Goal: Transaction & Acquisition: Purchase product/service

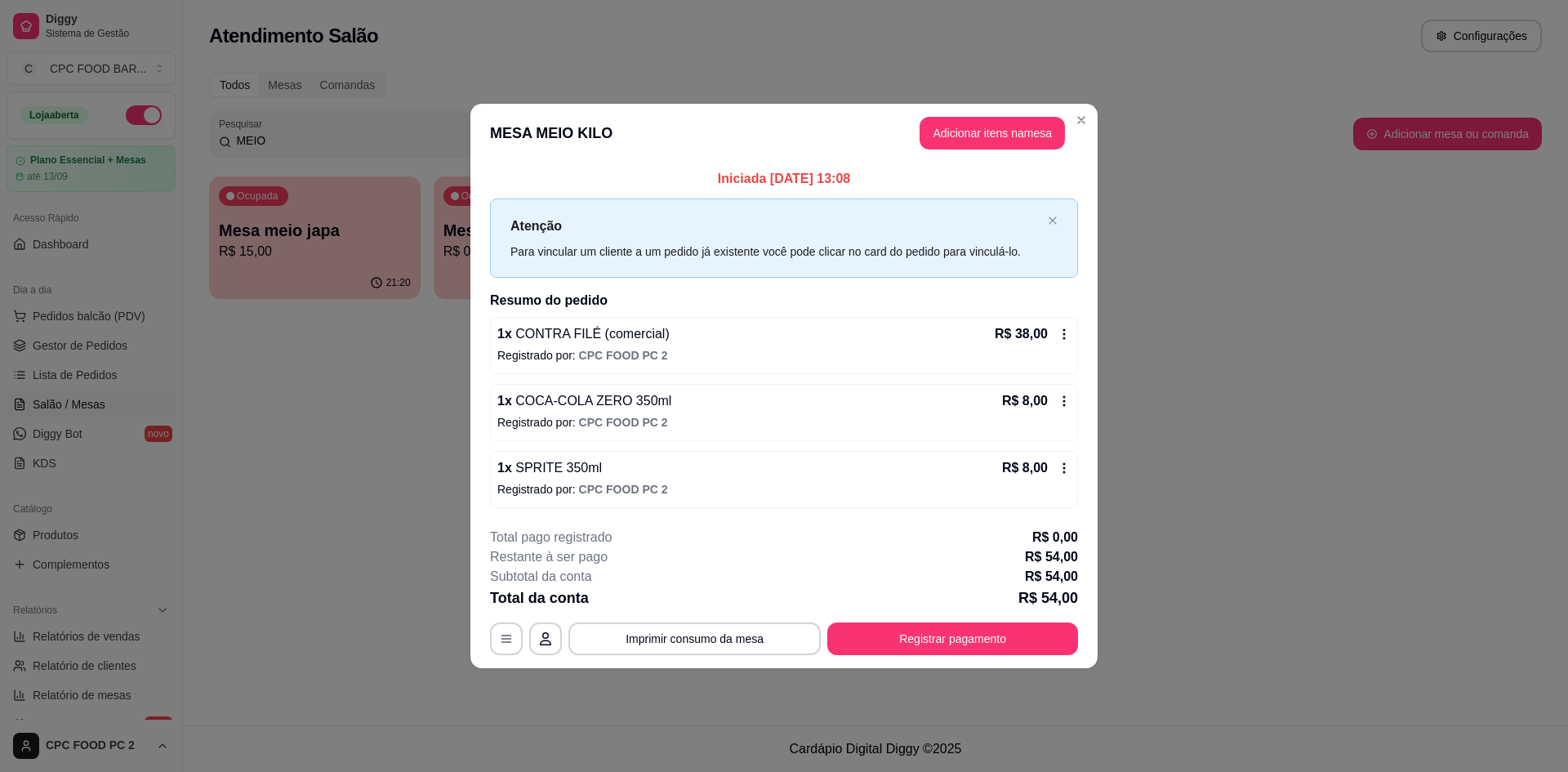
click at [1079, 134] on header "MESA MEIO KILO Adicionar itens na mesa" at bounding box center [784, 134] width 627 height 59
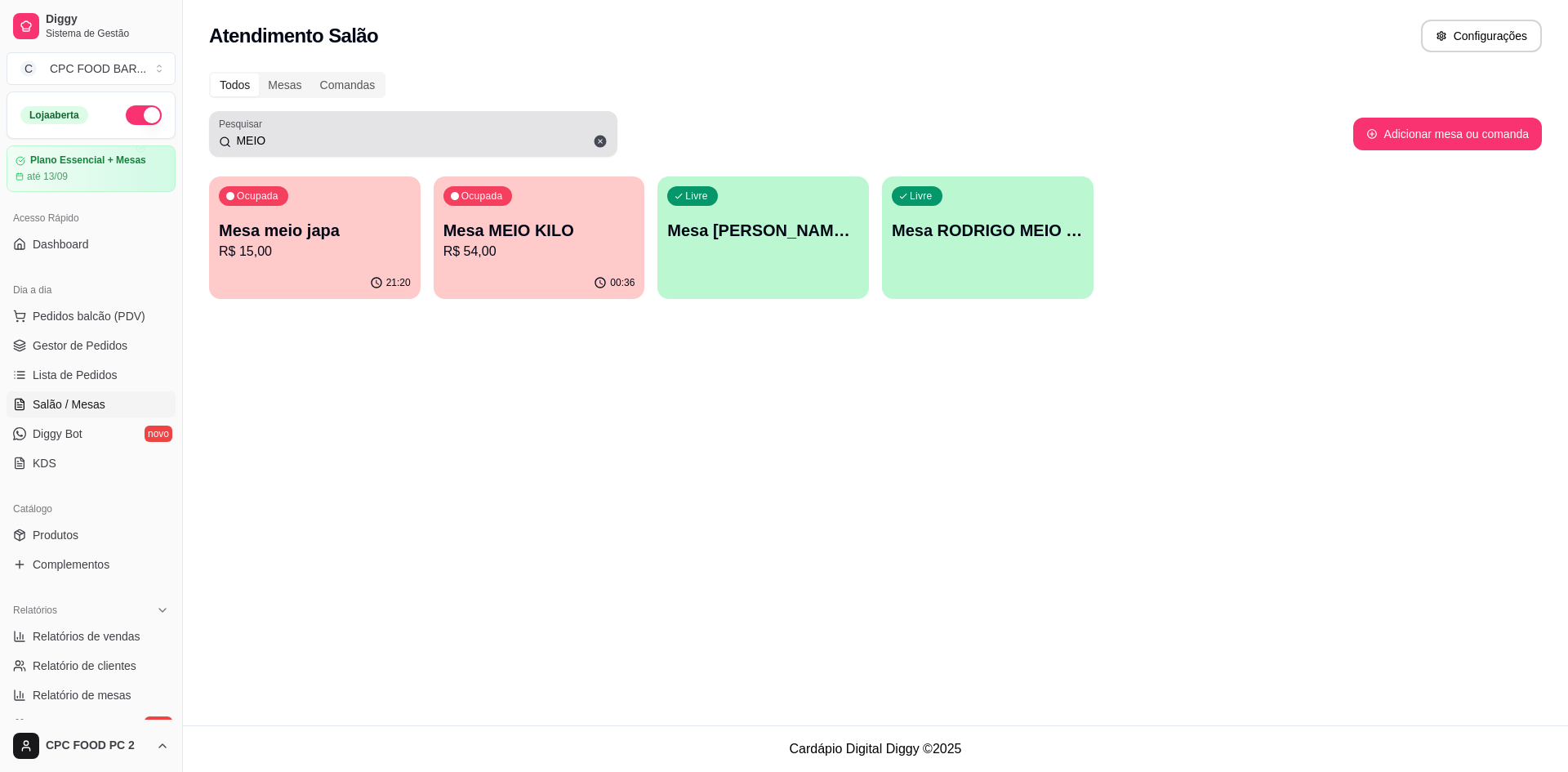
click at [472, 154] on div "Pesquisar MEIO" at bounding box center [413, 134] width 409 height 46
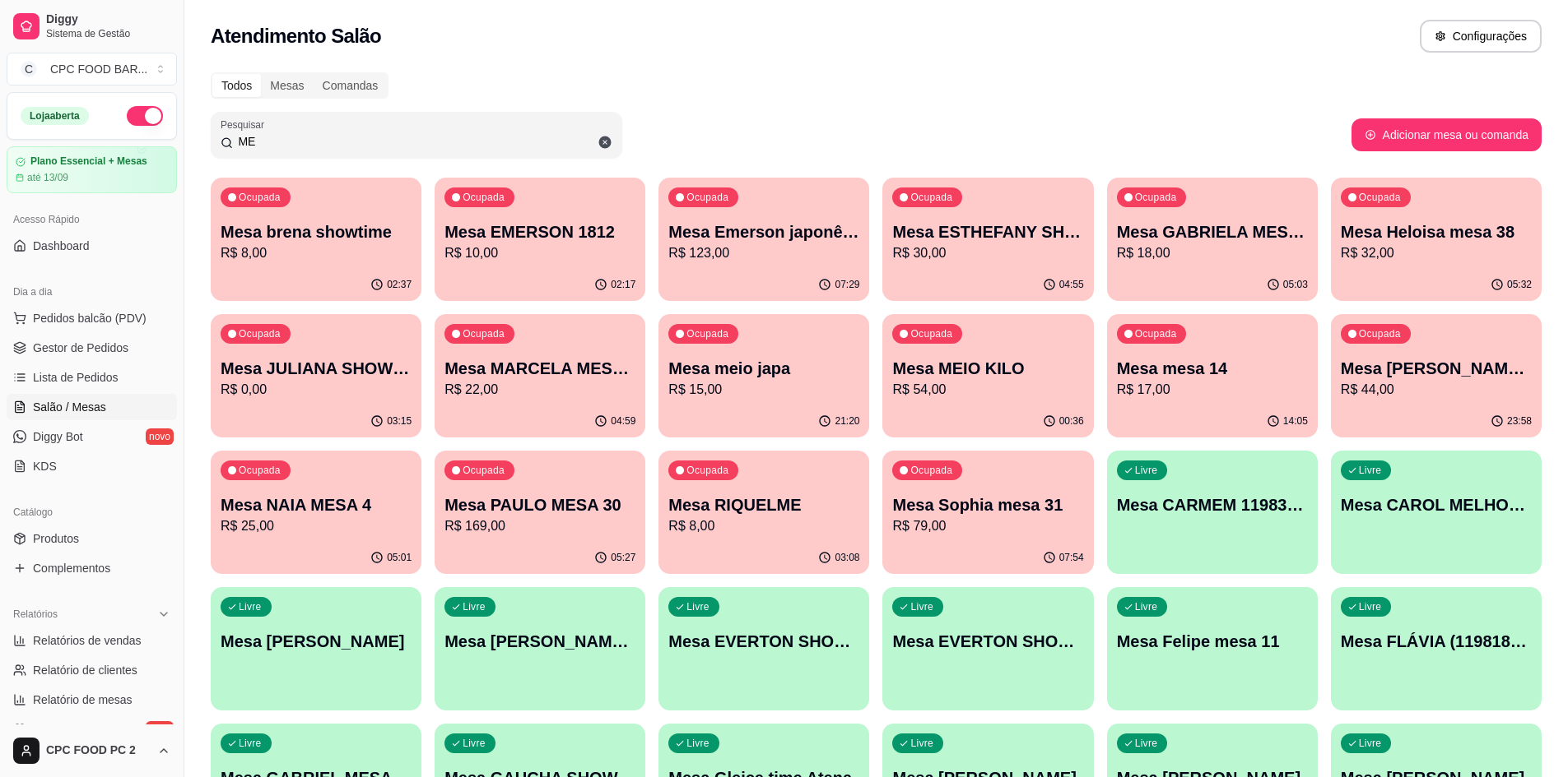
type input "M"
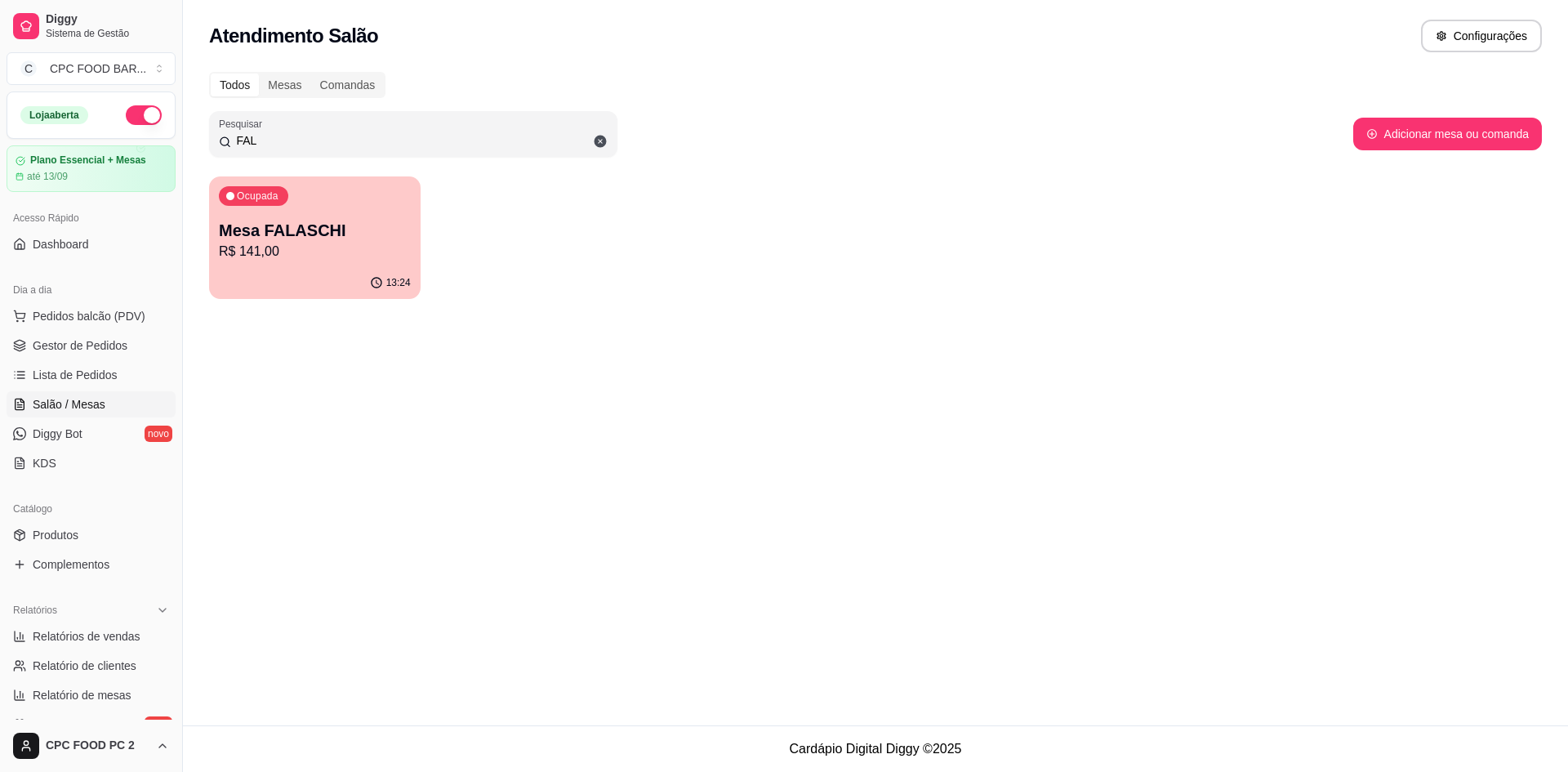
type input "FAL"
click at [370, 201] on div "Ocupada Mesa FALASCHI R$ 141,00" at bounding box center [314, 222] width 205 height 88
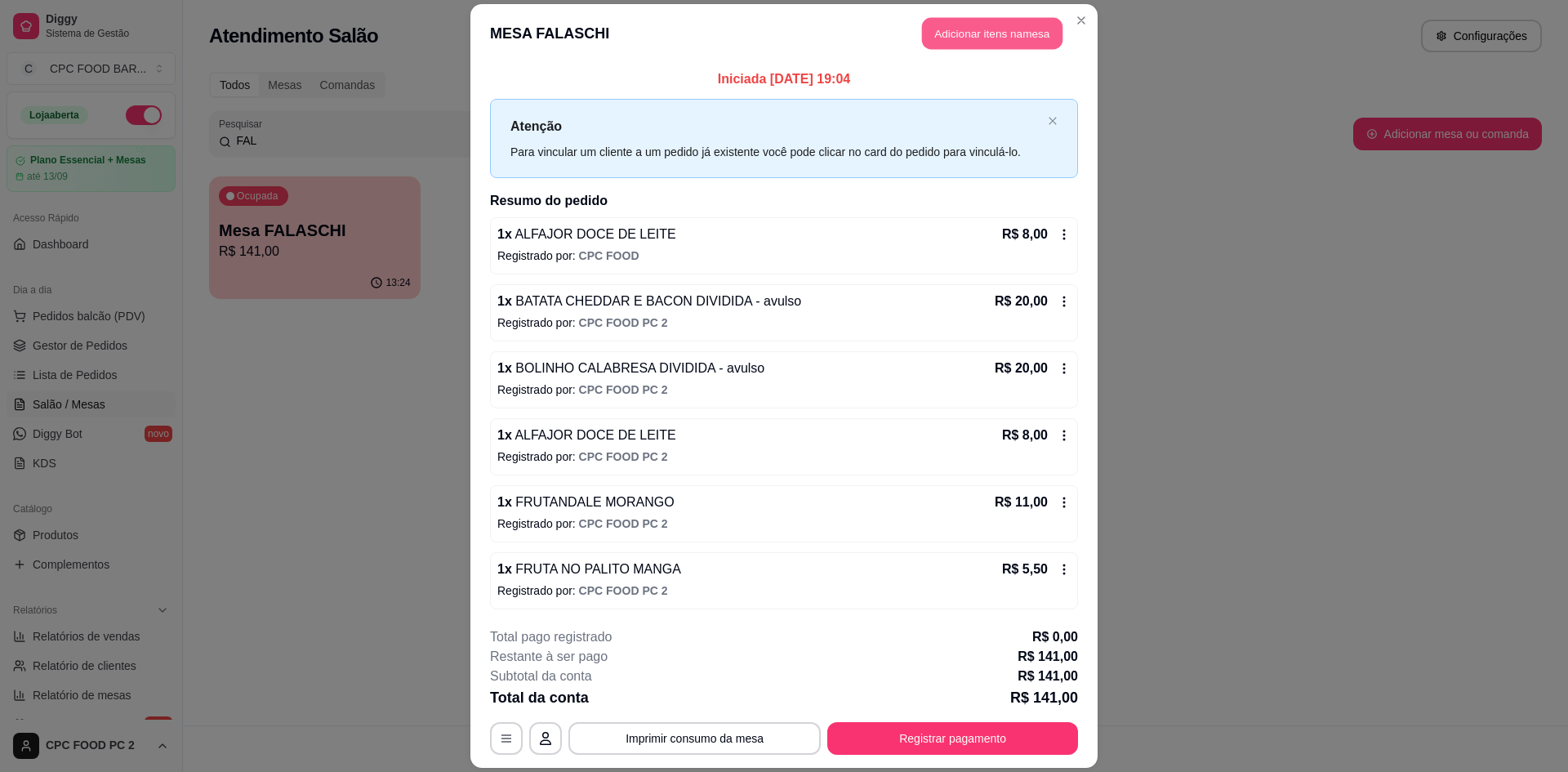
click at [984, 20] on button "Adicionar itens na mesa" at bounding box center [992, 32] width 140 height 32
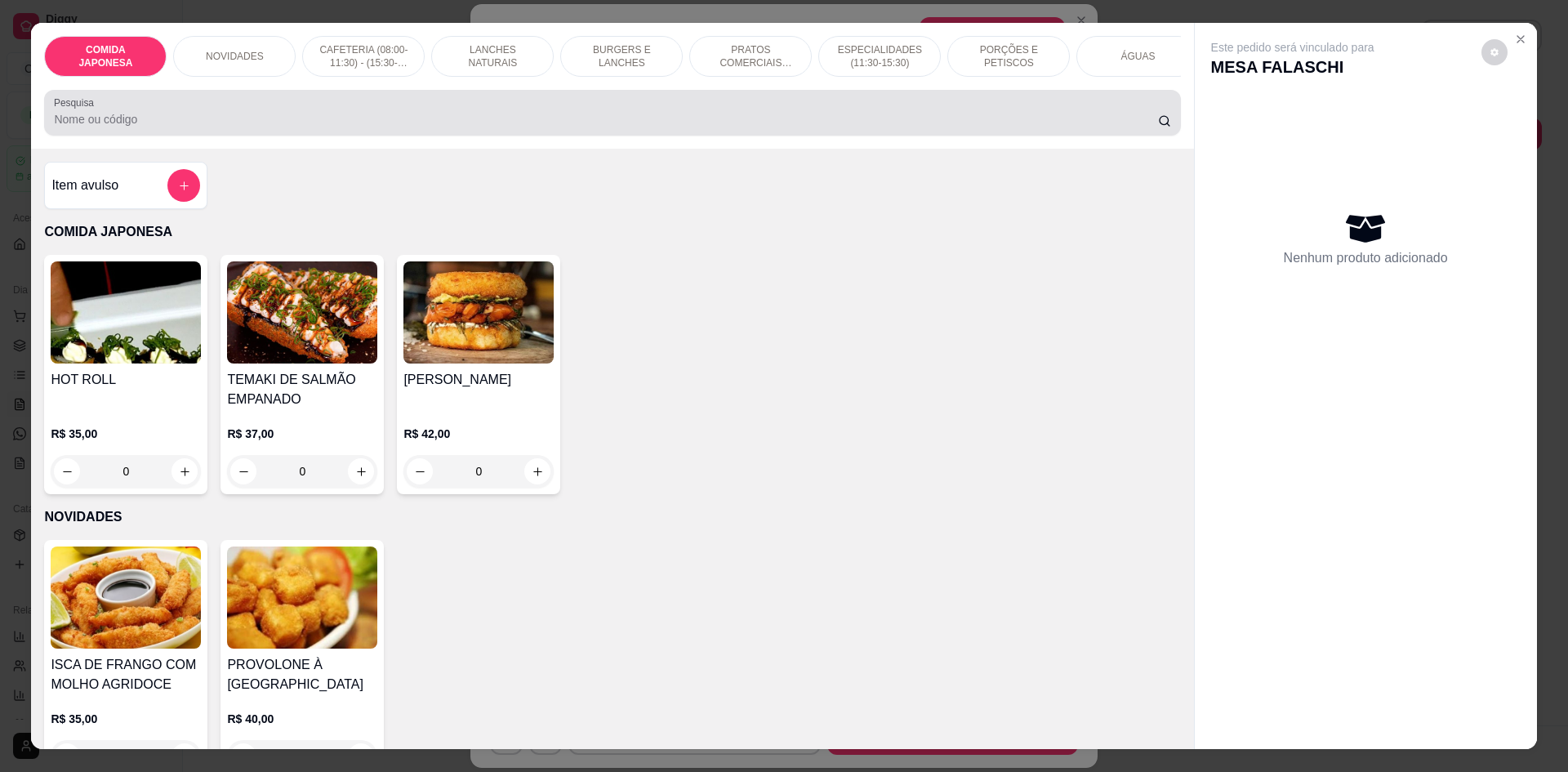
click at [766, 149] on div "COMIDA JAPONESA NOVIDADES CAFETERIA (08:00-11:30) - (15:30-18:00) LANCHES NATUR…" at bounding box center [612, 86] width 1162 height 126
click at [770, 136] on div "Pesquisa" at bounding box center [612, 113] width 1136 height 46
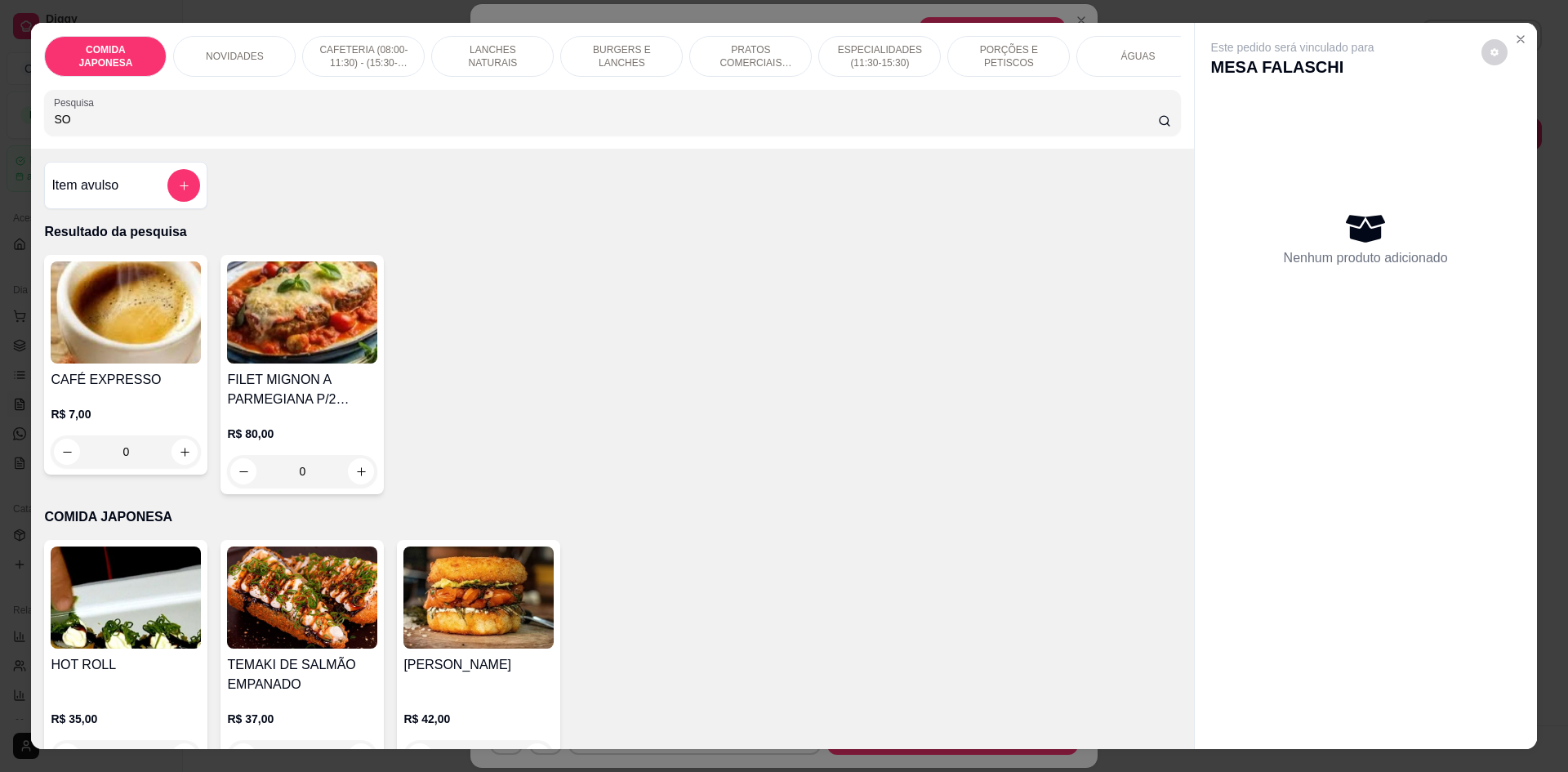
type input "S"
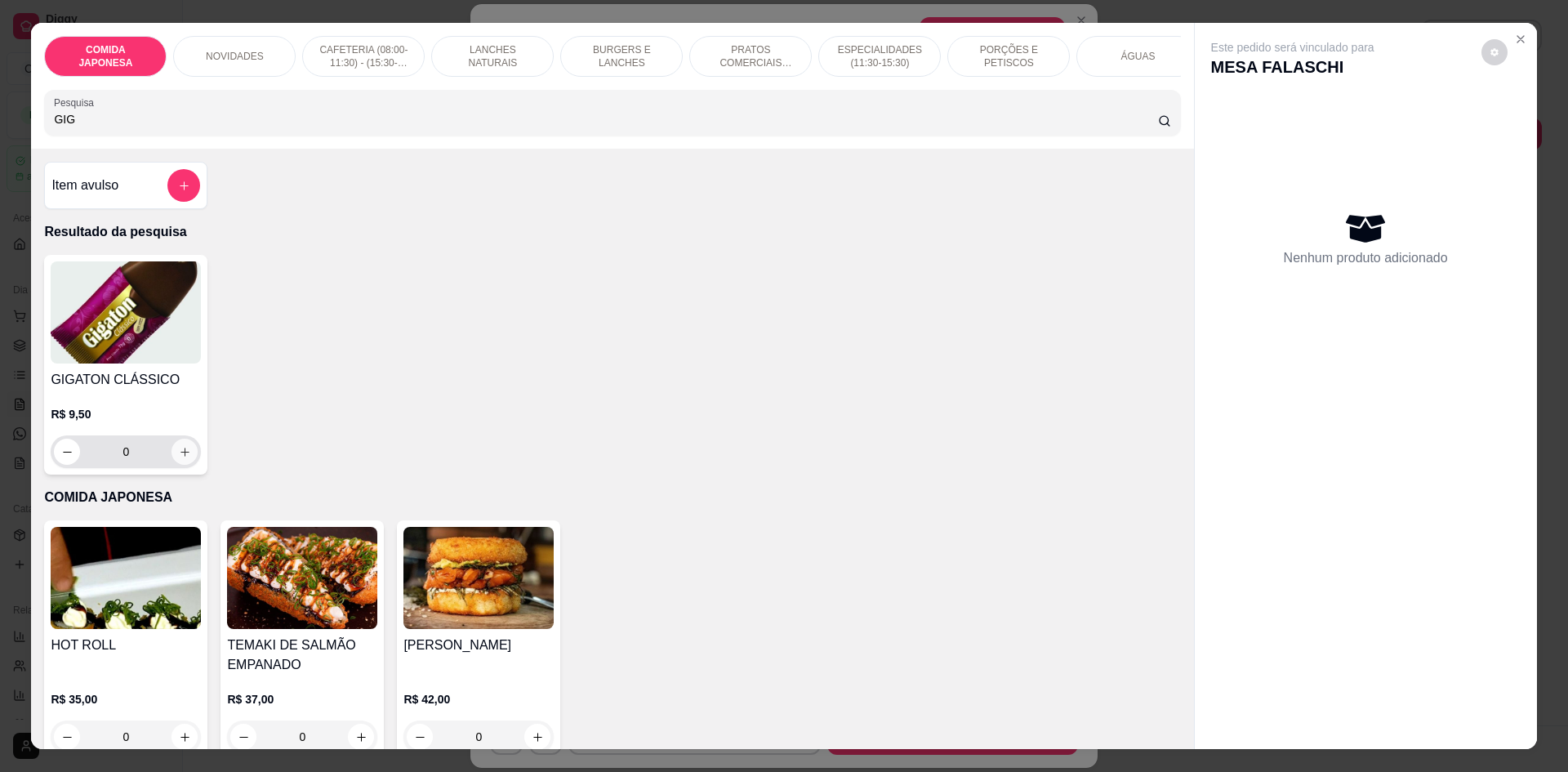
type input "GIG"
click at [180, 459] on icon "increase-product-quantity" at bounding box center [184, 452] width 12 height 12
type input "1"
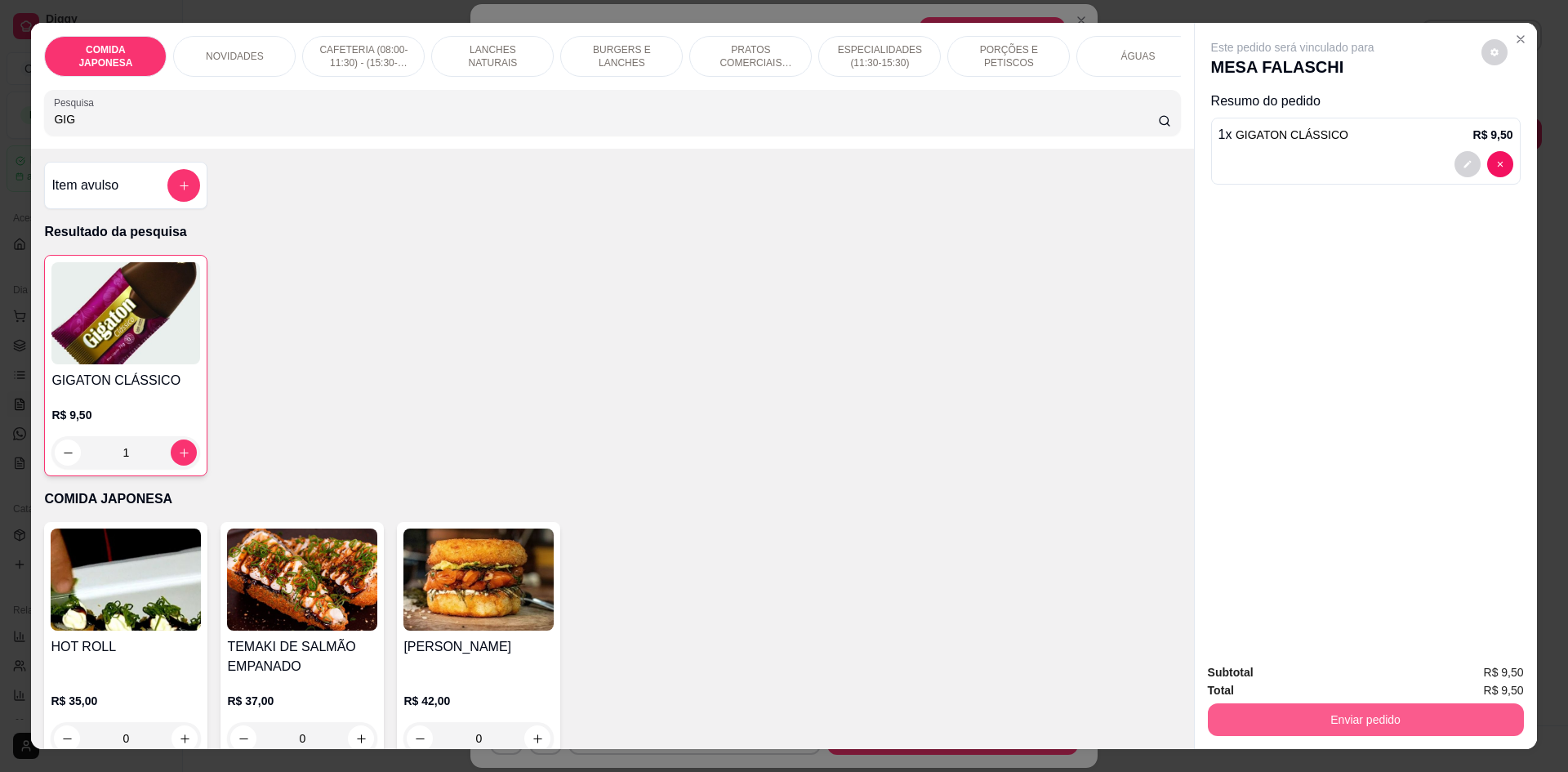
click at [1303, 724] on button "Enviar pedido" at bounding box center [1366, 719] width 316 height 32
click at [1297, 676] on button "Não registrar e enviar pedido" at bounding box center [1311, 679] width 165 height 31
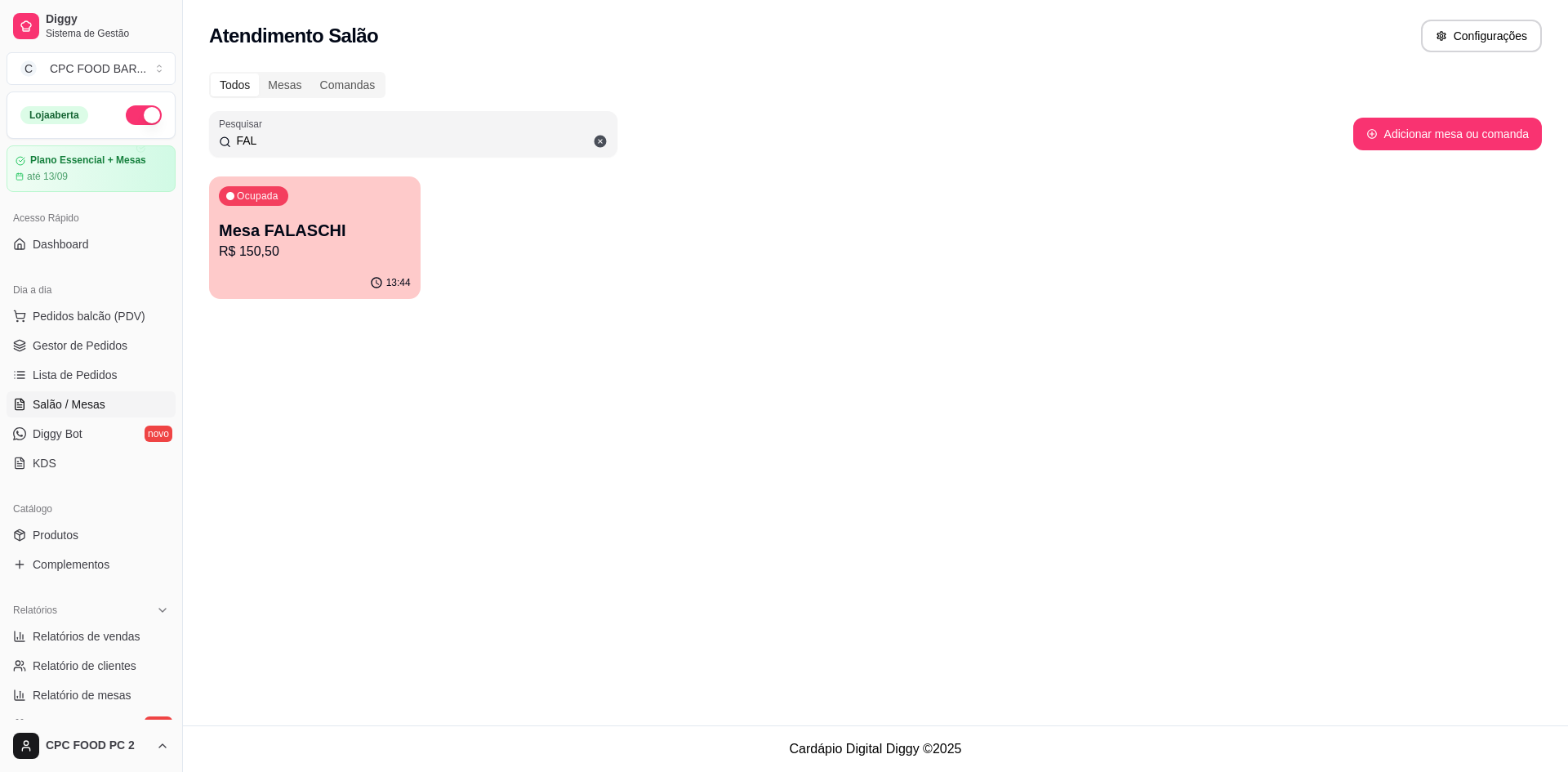
drag, startPoint x: 346, startPoint y: 138, endPoint x: 168, endPoint y: 143, distance: 178.1
click at [168, 143] on div "Diggy Sistema de Gestão C CPC FOOD BAR ... Loja aberta Plano Essencial + Mesas …" at bounding box center [784, 386] width 1568 height 772
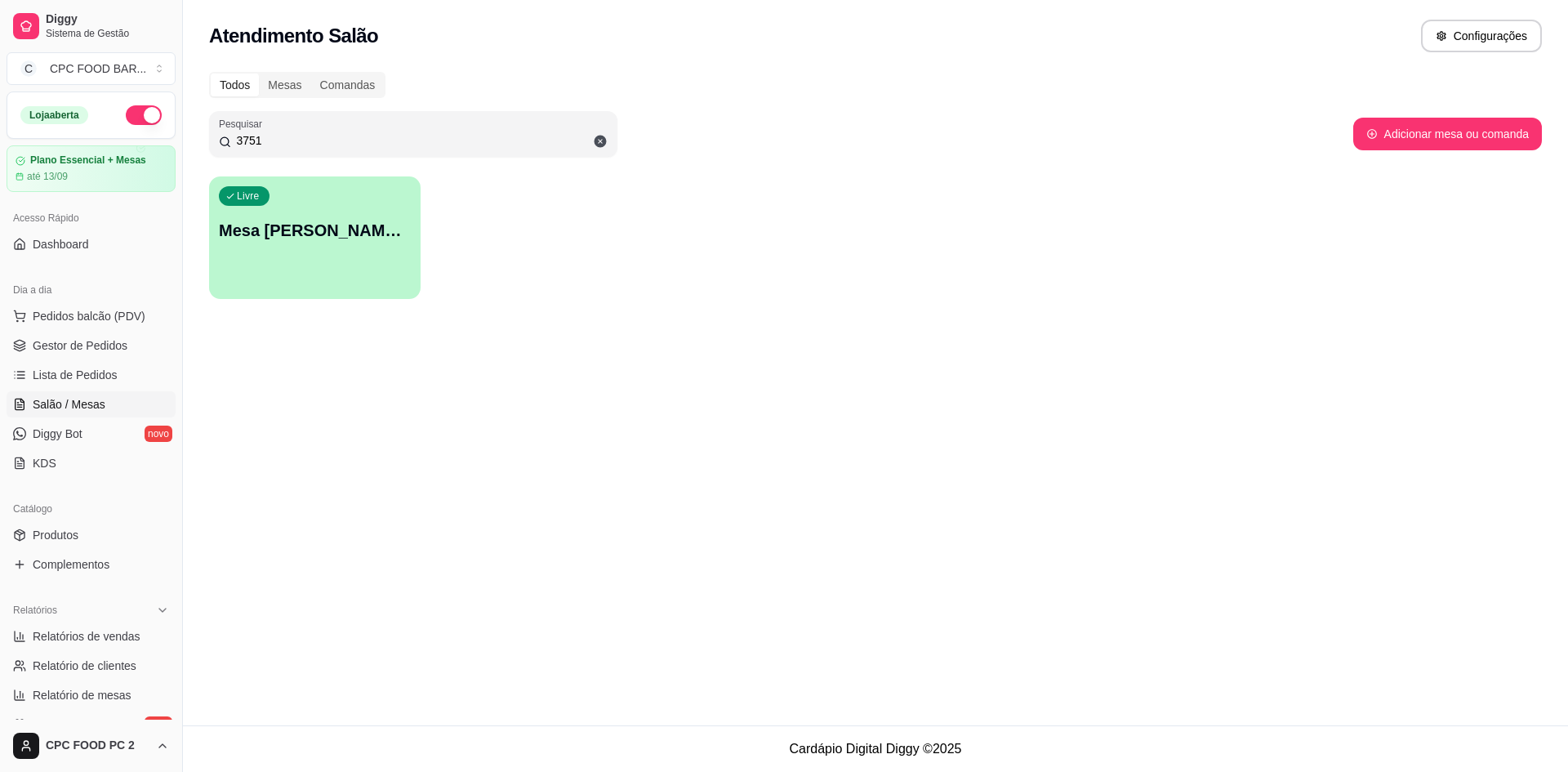
type input "3751"
click at [301, 234] on p "Mesa [PERSON_NAME] 3751" at bounding box center [315, 230] width 186 height 22
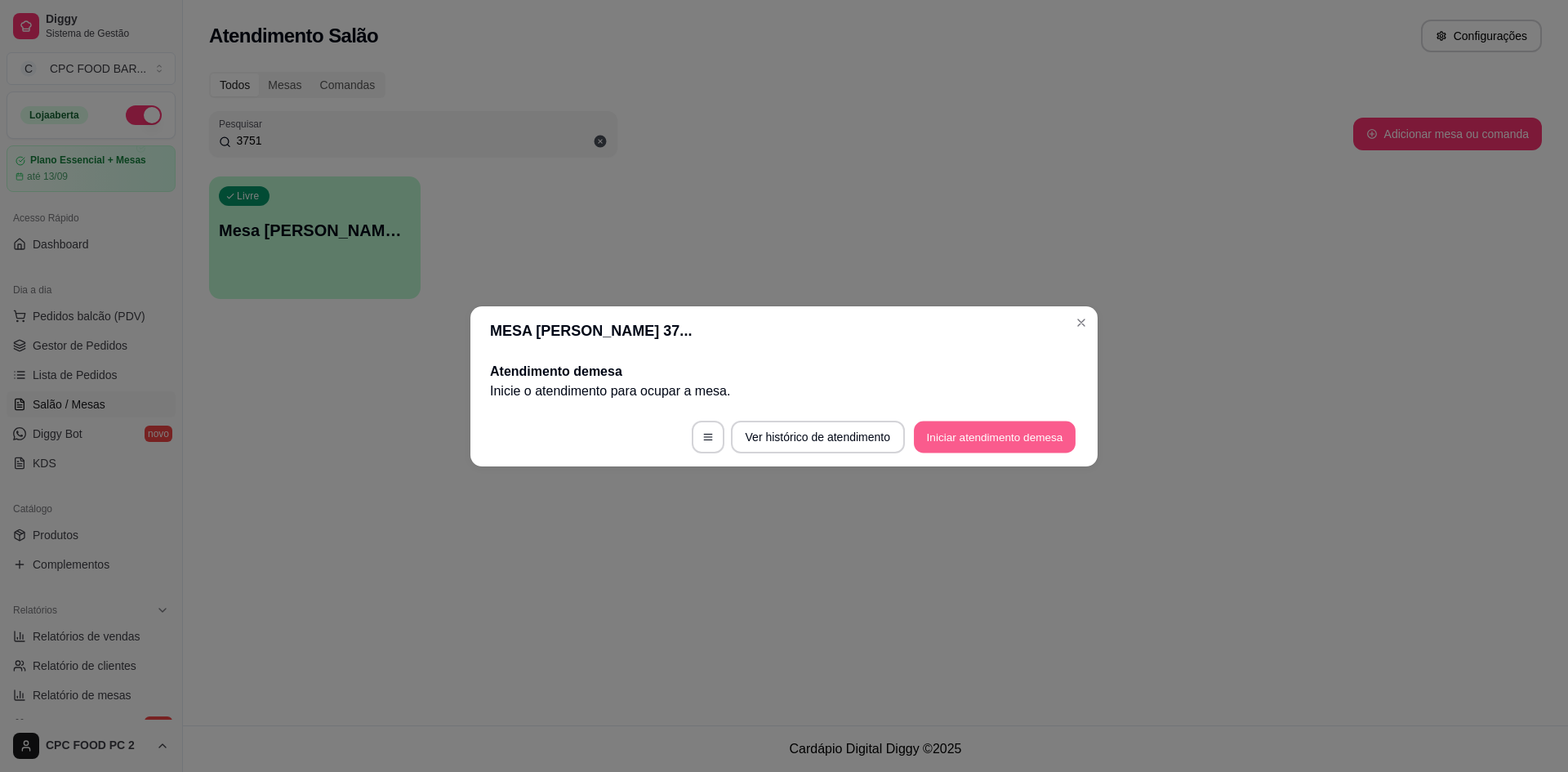
click at [1010, 443] on button "Iniciar atendimento de mesa" at bounding box center [994, 437] width 161 height 32
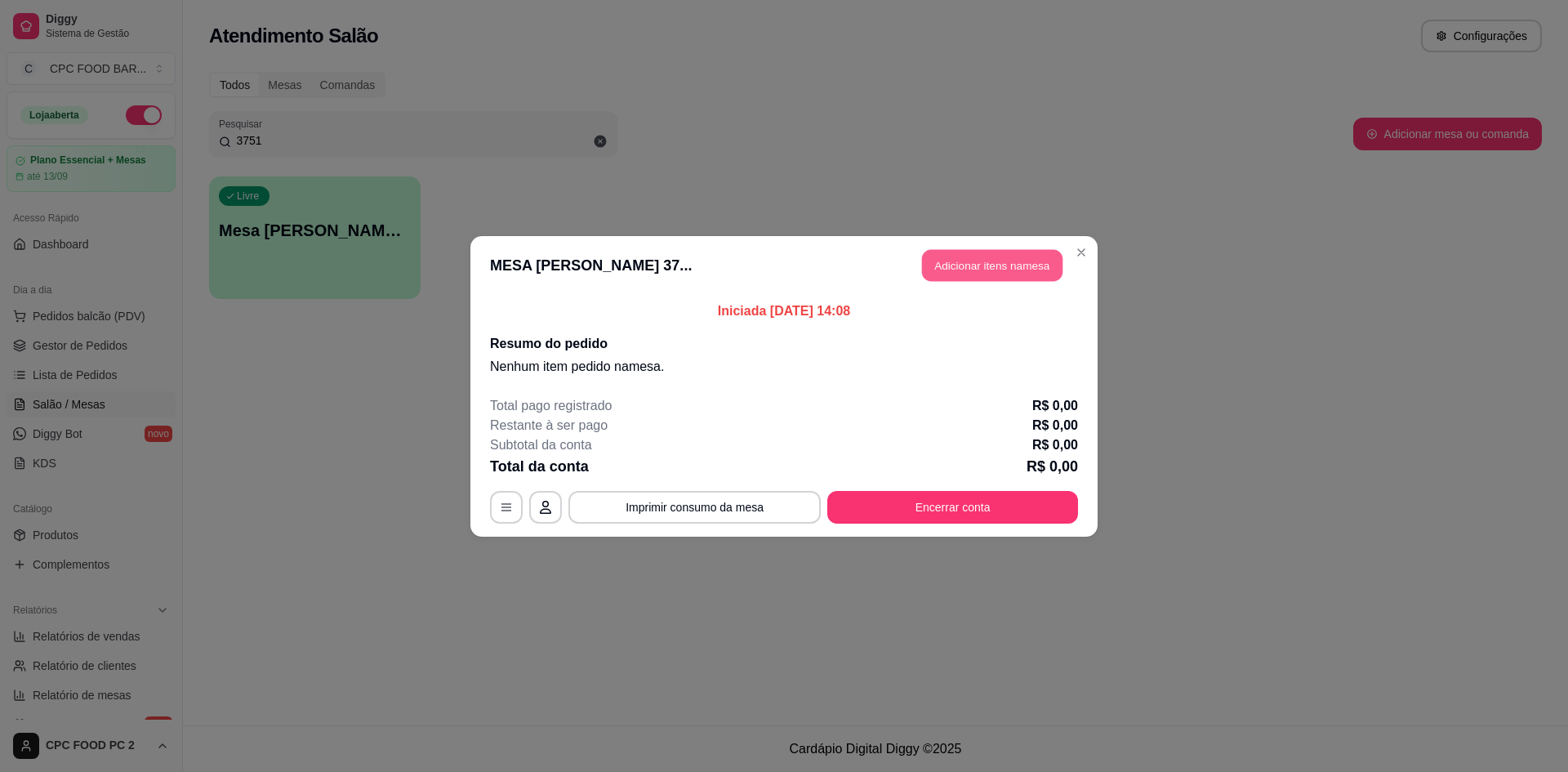
click at [975, 268] on button "Adicionar itens na mesa" at bounding box center [992, 265] width 140 height 32
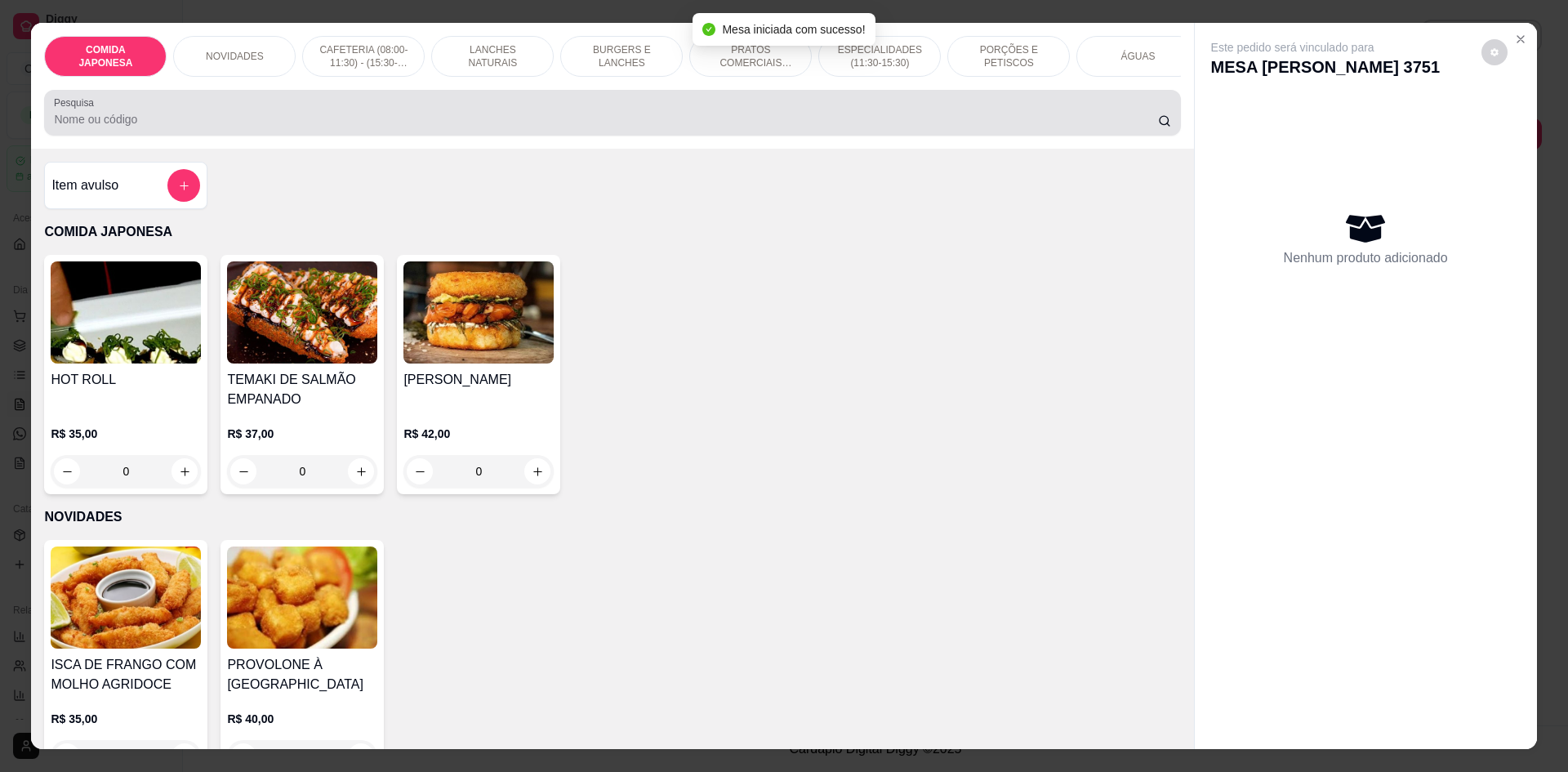
click at [850, 127] on input "Pesquisa" at bounding box center [605, 118] width 1104 height 16
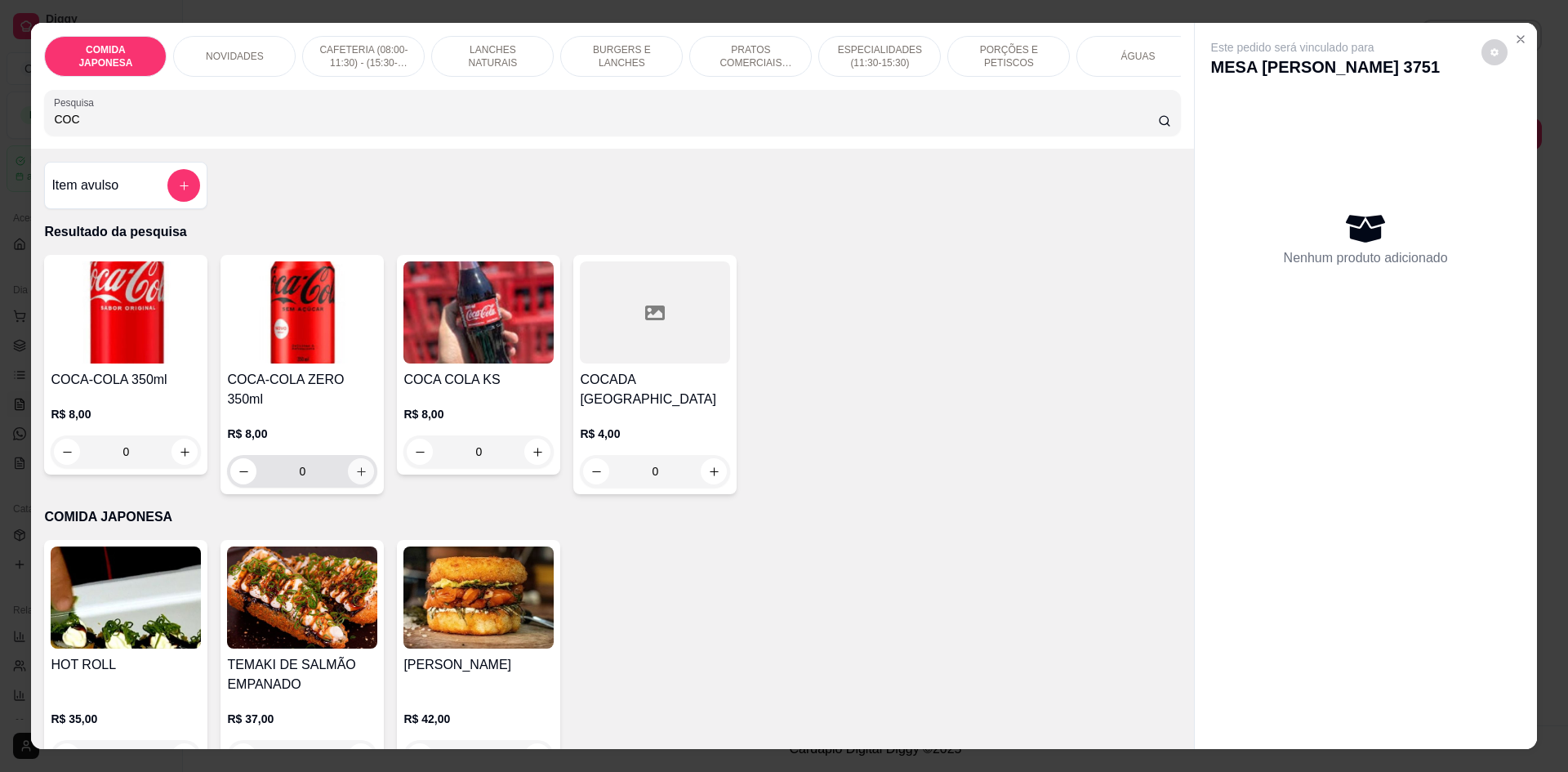
type input "COC"
click at [362, 464] on button "increase-product-quantity" at bounding box center [360, 471] width 26 height 26
type input "1"
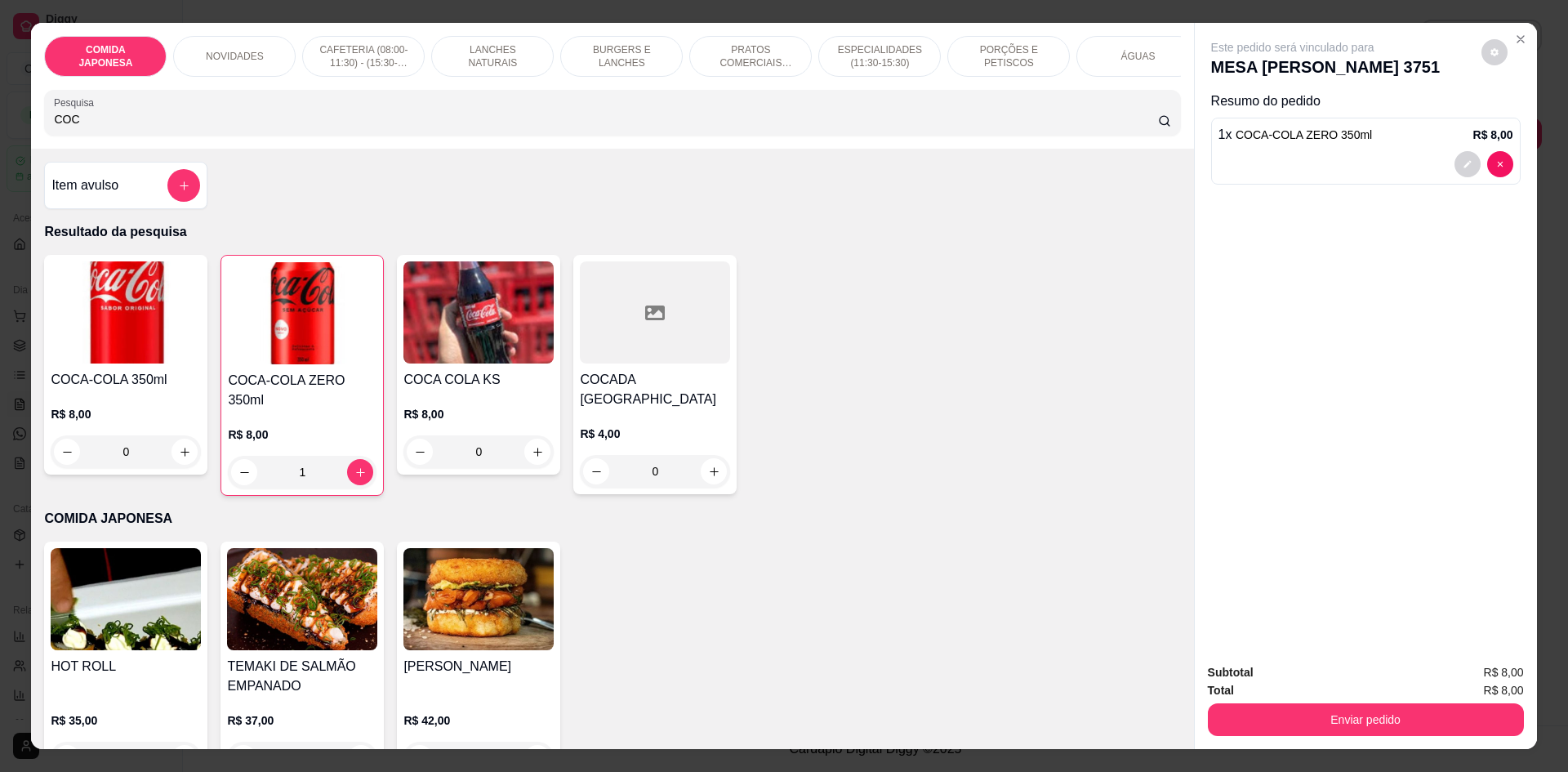
drag, startPoint x: 222, startPoint y: 133, endPoint x: 0, endPoint y: 114, distance: 222.8
click at [0, 114] on div "COMIDA JAPONESA NOVIDADES CAFETERIA (08:00-11:30) - (15:30-18:00) LANCHES NATUR…" at bounding box center [784, 386] width 1568 height 772
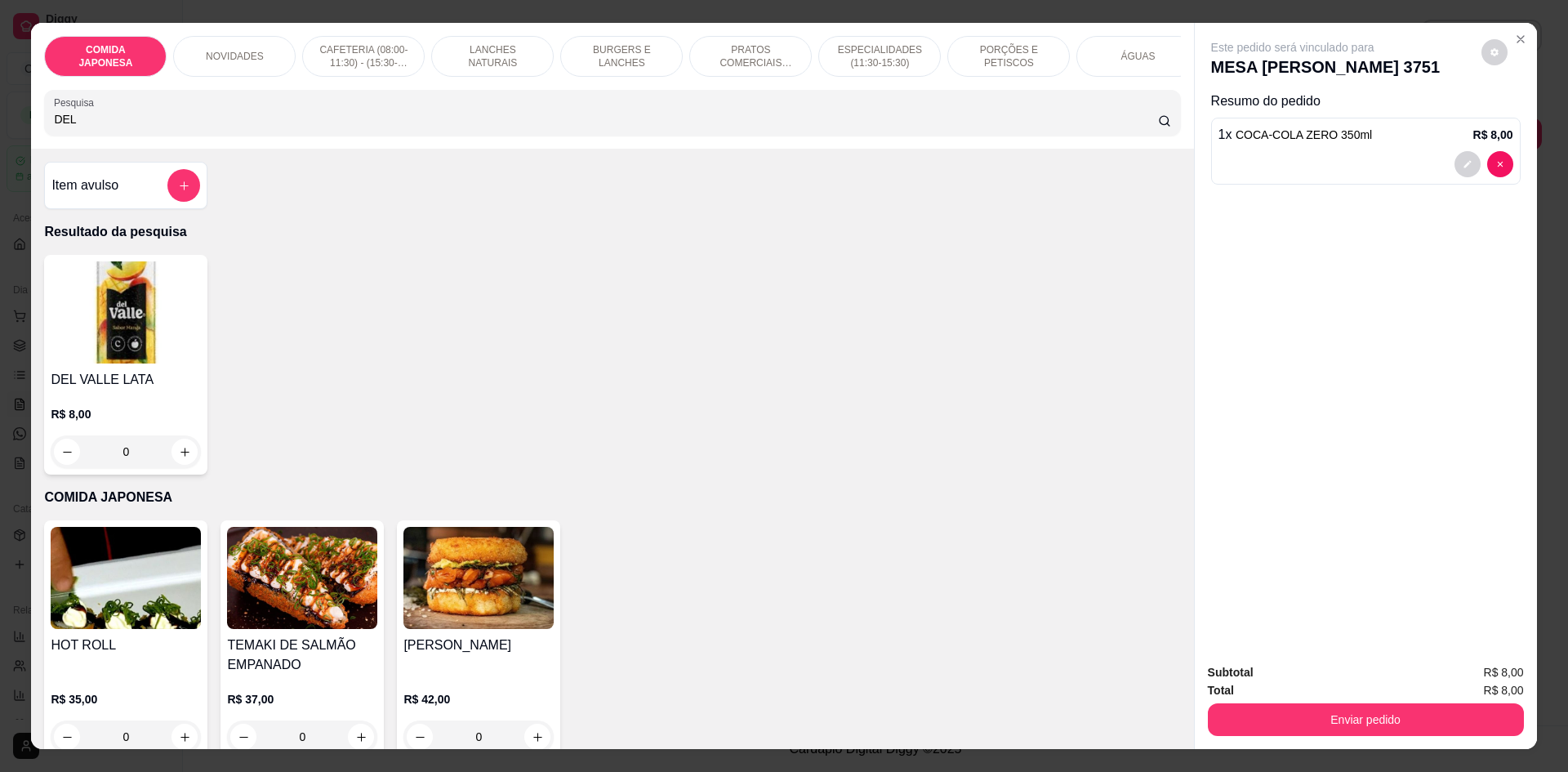
type input "DEL"
click at [173, 466] on div "0" at bounding box center [125, 452] width 150 height 32
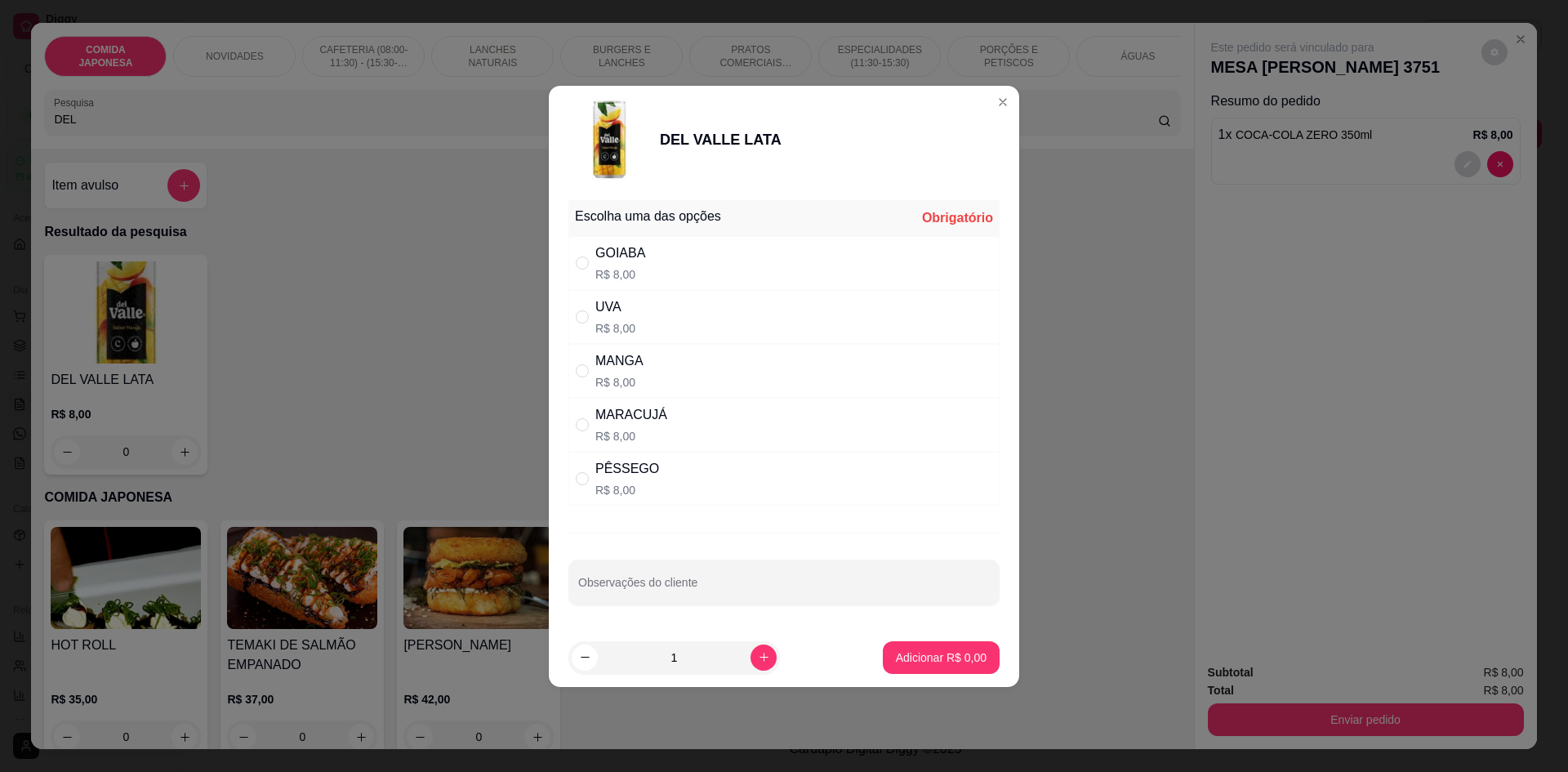
click at [706, 377] on div "MANGA R$ 8,00" at bounding box center [784, 371] width 432 height 54
radio input "true"
click at [949, 657] on p "Adicionar R$ 8,00" at bounding box center [941, 657] width 88 height 15
type input "1"
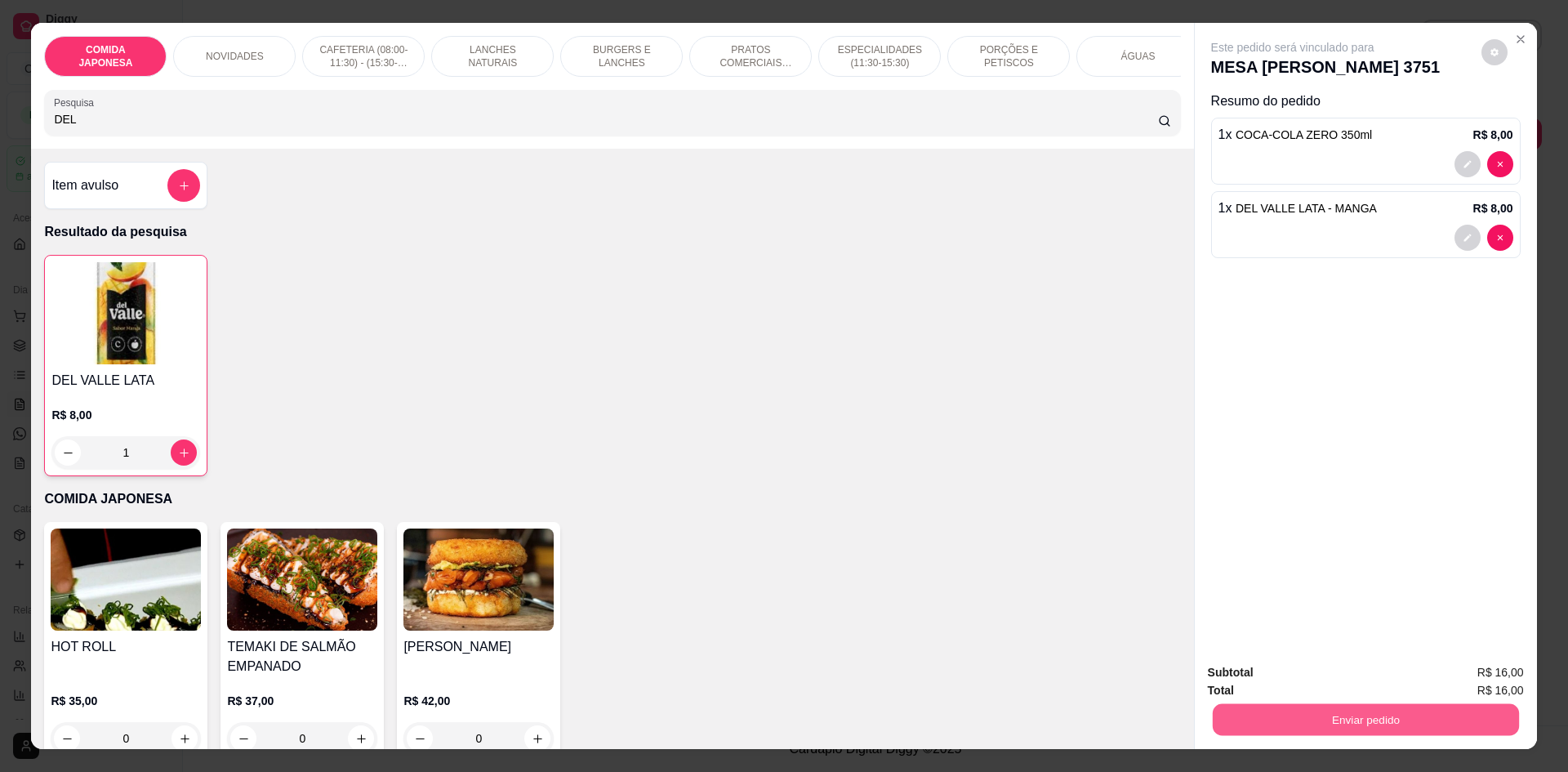
click at [1332, 714] on button "Enviar pedido" at bounding box center [1365, 718] width 307 height 32
click at [1330, 680] on button "Não registrar e enviar pedido" at bounding box center [1311, 679] width 165 height 31
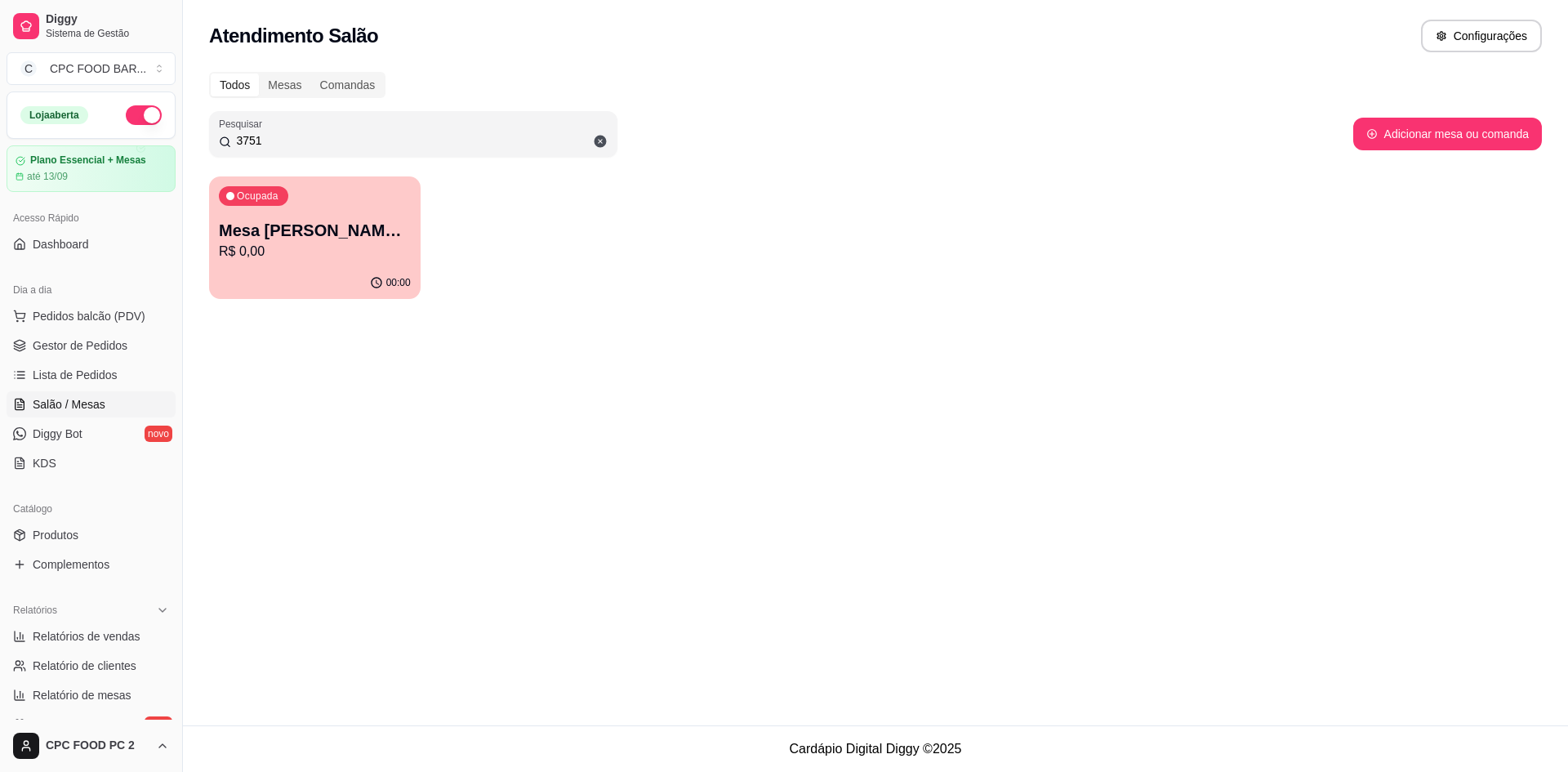
drag, startPoint x: 258, startPoint y: 139, endPoint x: 155, endPoint y: 139, distance: 103.0
click at [155, 139] on div "Diggy Sistema de Gestão C CPC FOOD BAR ... Loja aberta Plano Essencial + Mesas …" at bounding box center [784, 386] width 1568 height 772
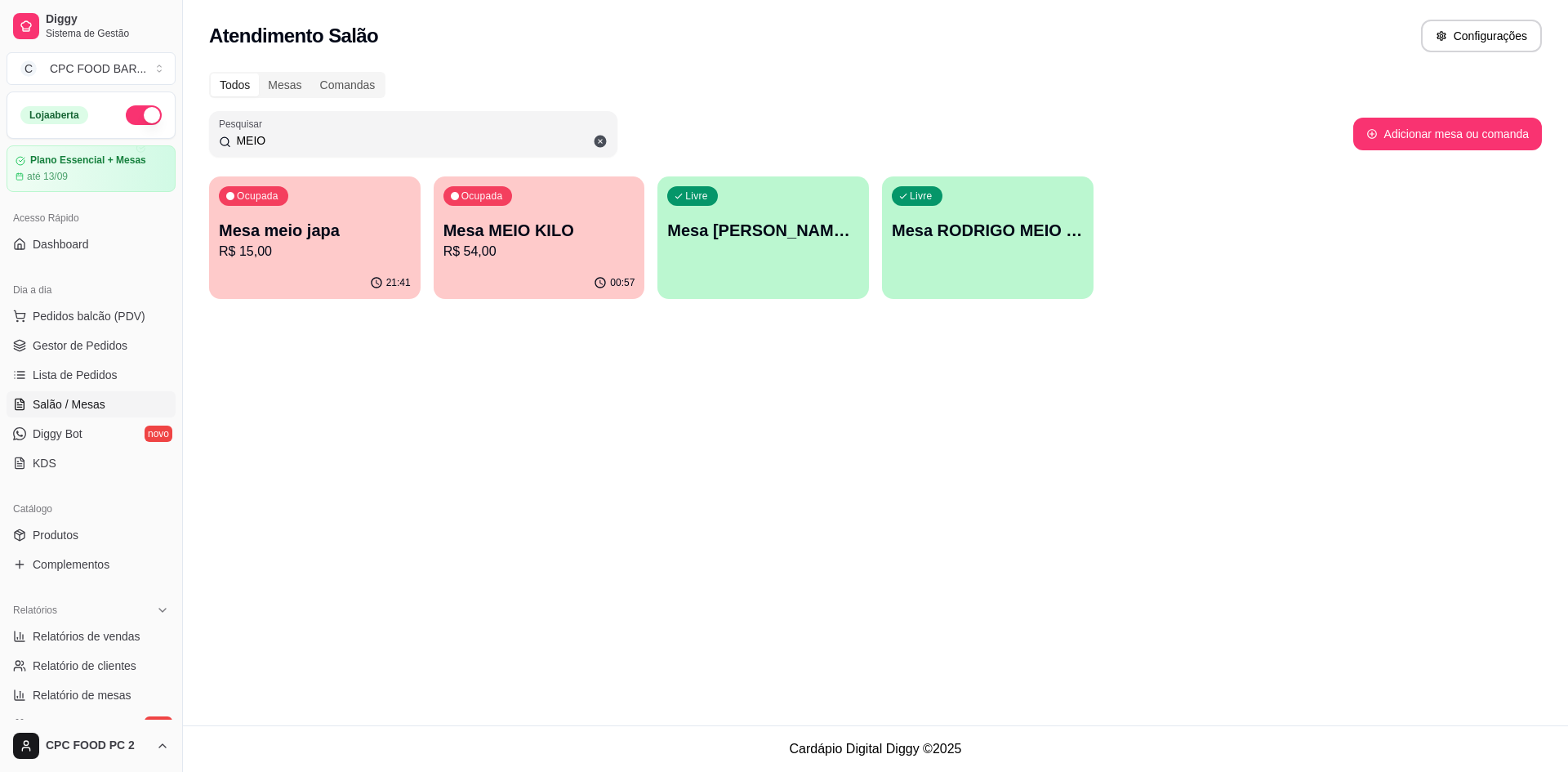
type input "MEIO"
click at [555, 229] on p "Mesa MEIO KILO" at bounding box center [539, 230] width 192 height 23
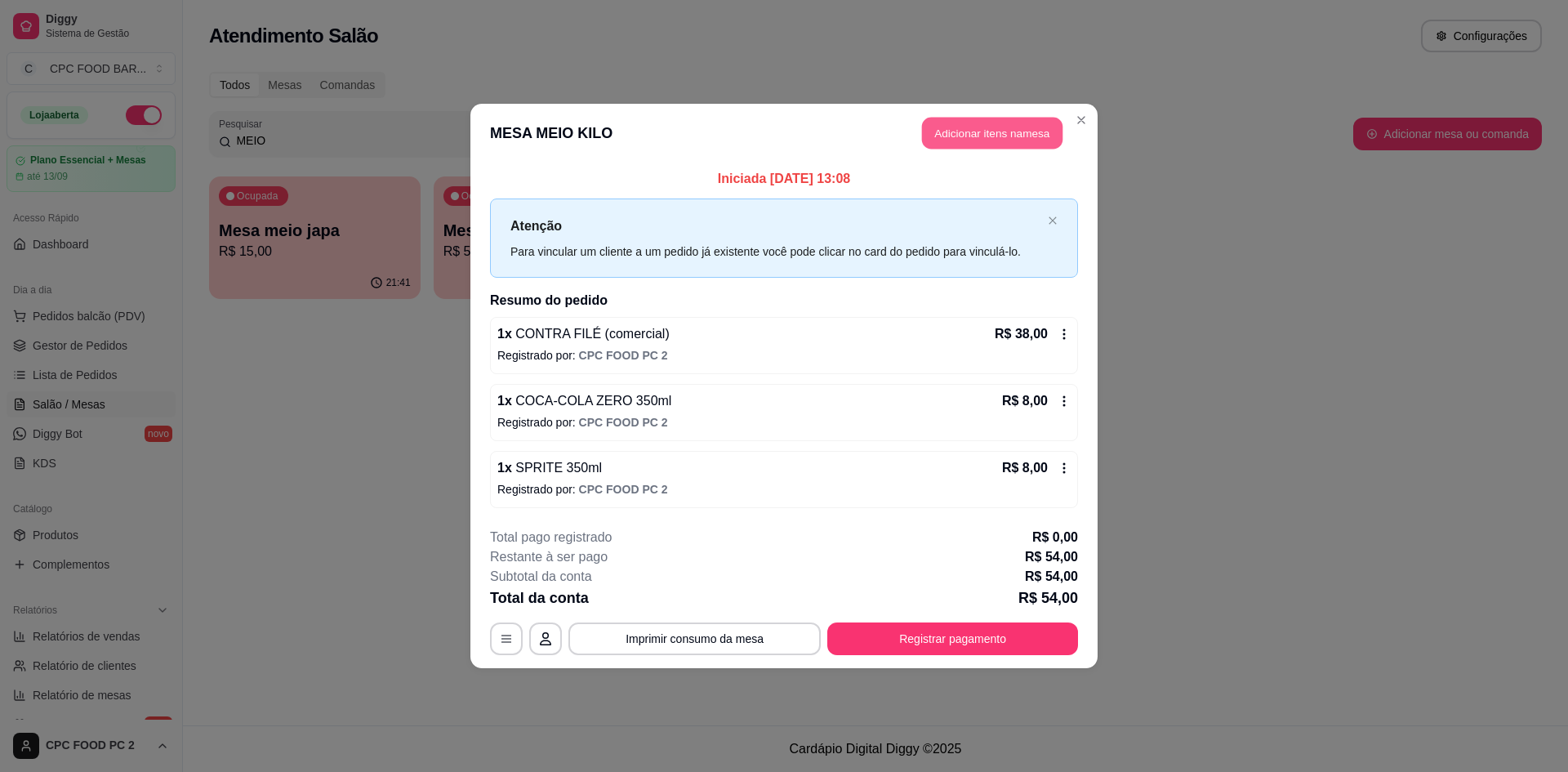
click at [987, 133] on button "Adicionar itens na mesa" at bounding box center [992, 133] width 140 height 32
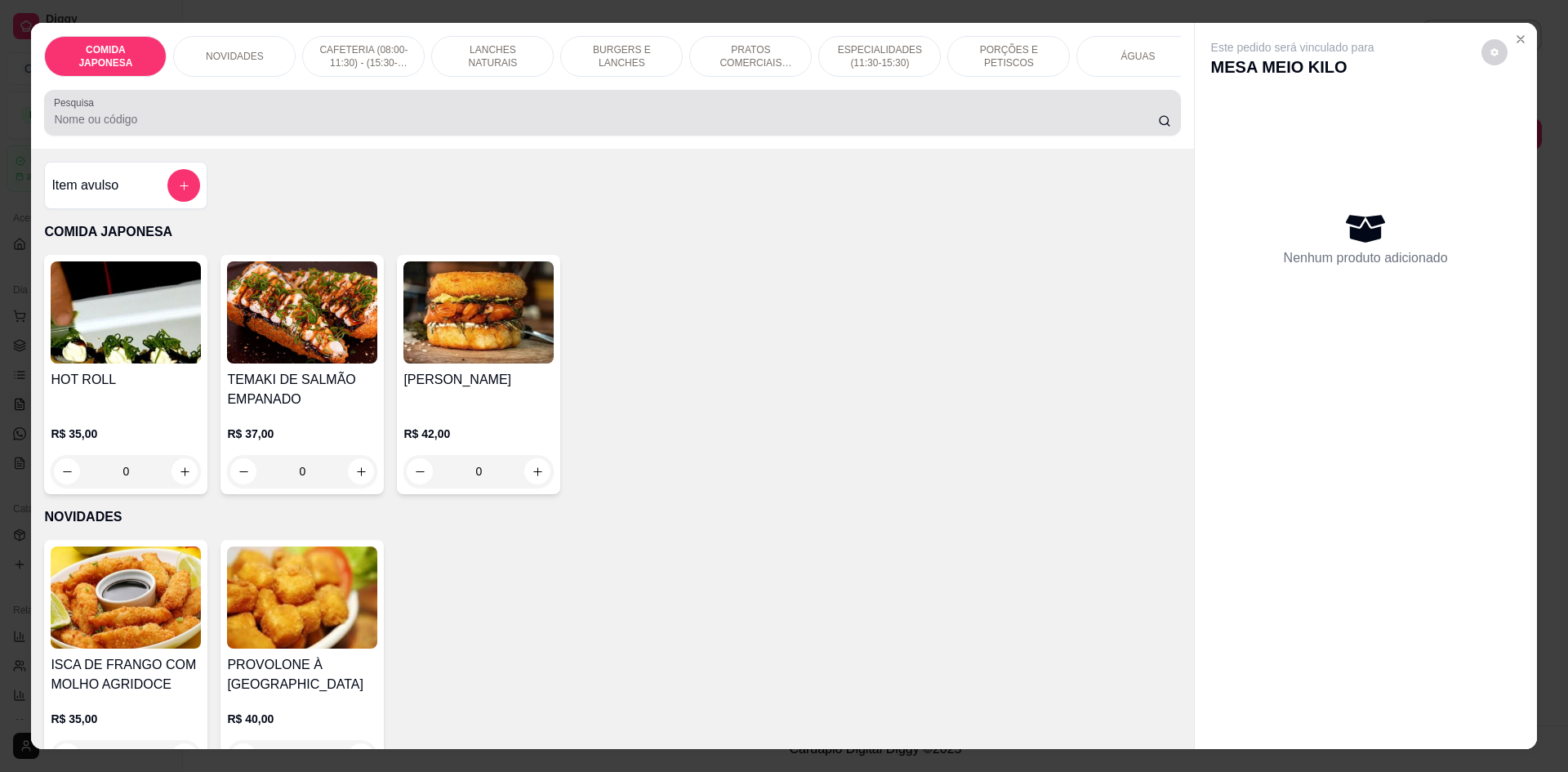
click at [723, 127] on input "Pesquisa" at bounding box center [605, 118] width 1104 height 16
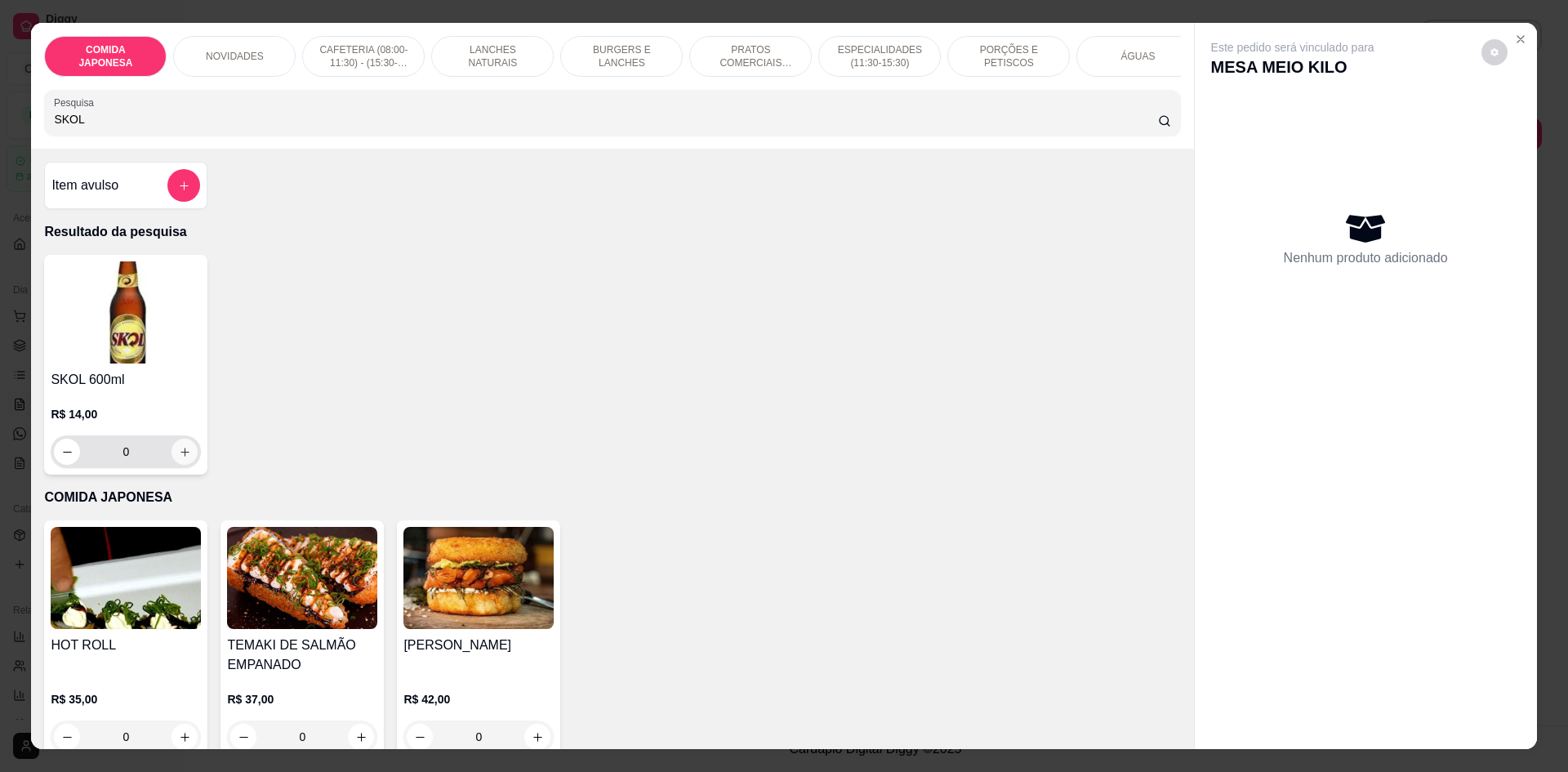
type input "SKOL"
click at [180, 459] on icon "increase-product-quantity" at bounding box center [184, 452] width 12 height 12
type input "1"
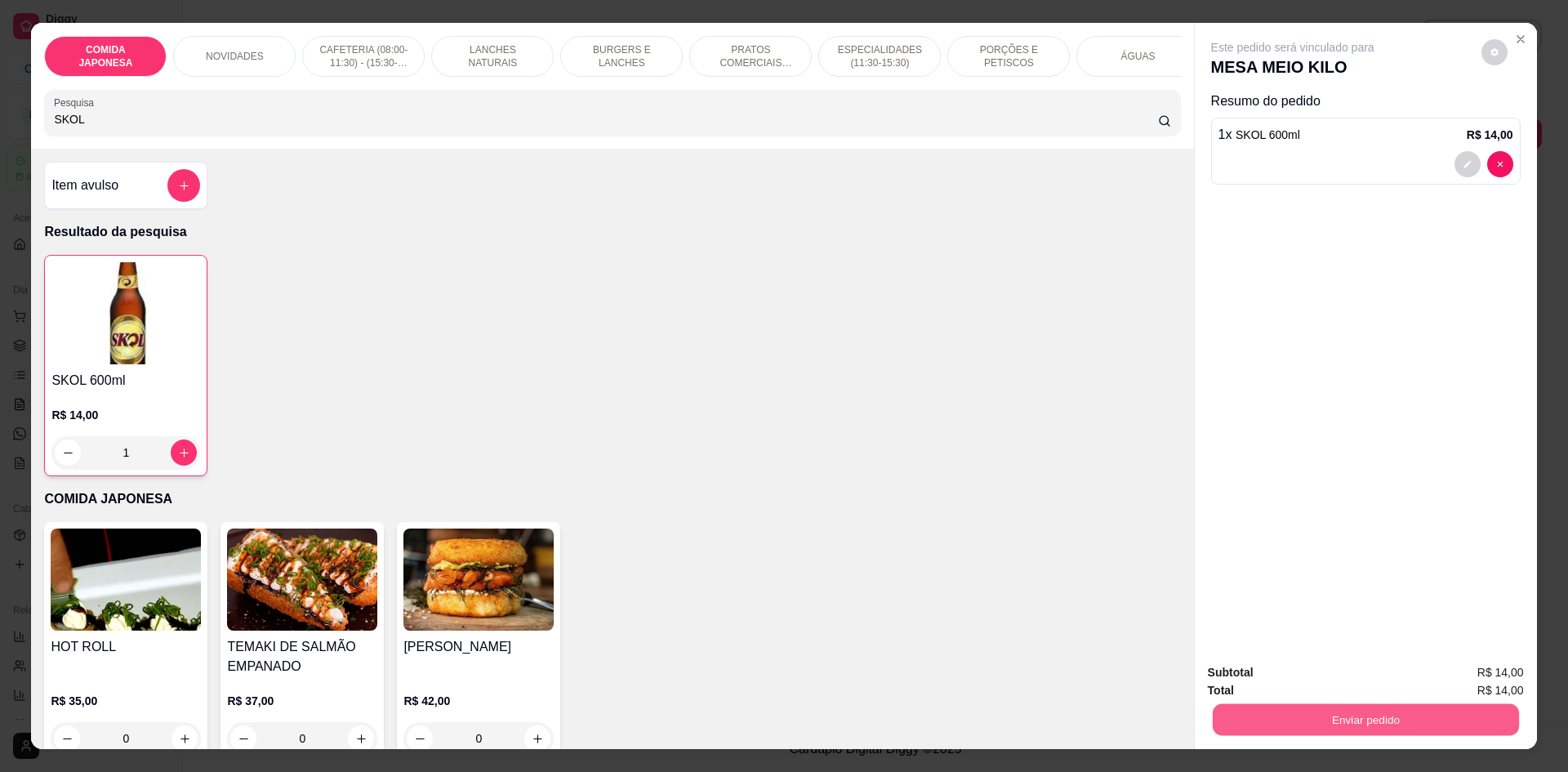
click at [1381, 726] on button "Enviar pedido" at bounding box center [1365, 718] width 307 height 32
click at [1335, 682] on button "Não registrar e enviar pedido" at bounding box center [1312, 679] width 170 height 32
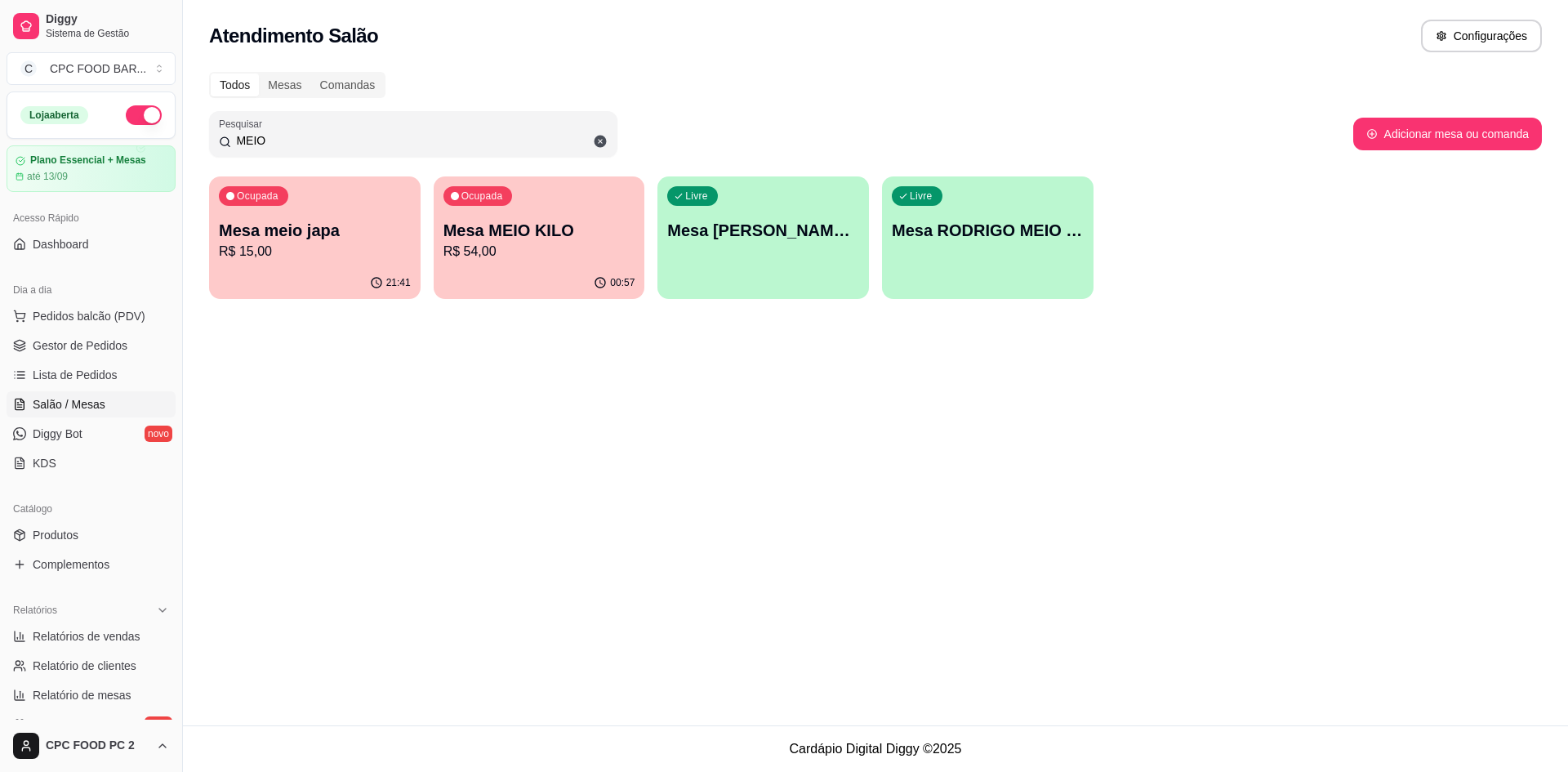
drag, startPoint x: 278, startPoint y: 145, endPoint x: 201, endPoint y: 144, distance: 77.0
click at [201, 144] on div "Todos Mesas Comandas Pesquisar MEIO Adicionar mesa ou comanda Ocupada Mesa meio…" at bounding box center [876, 190] width 1386 height 257
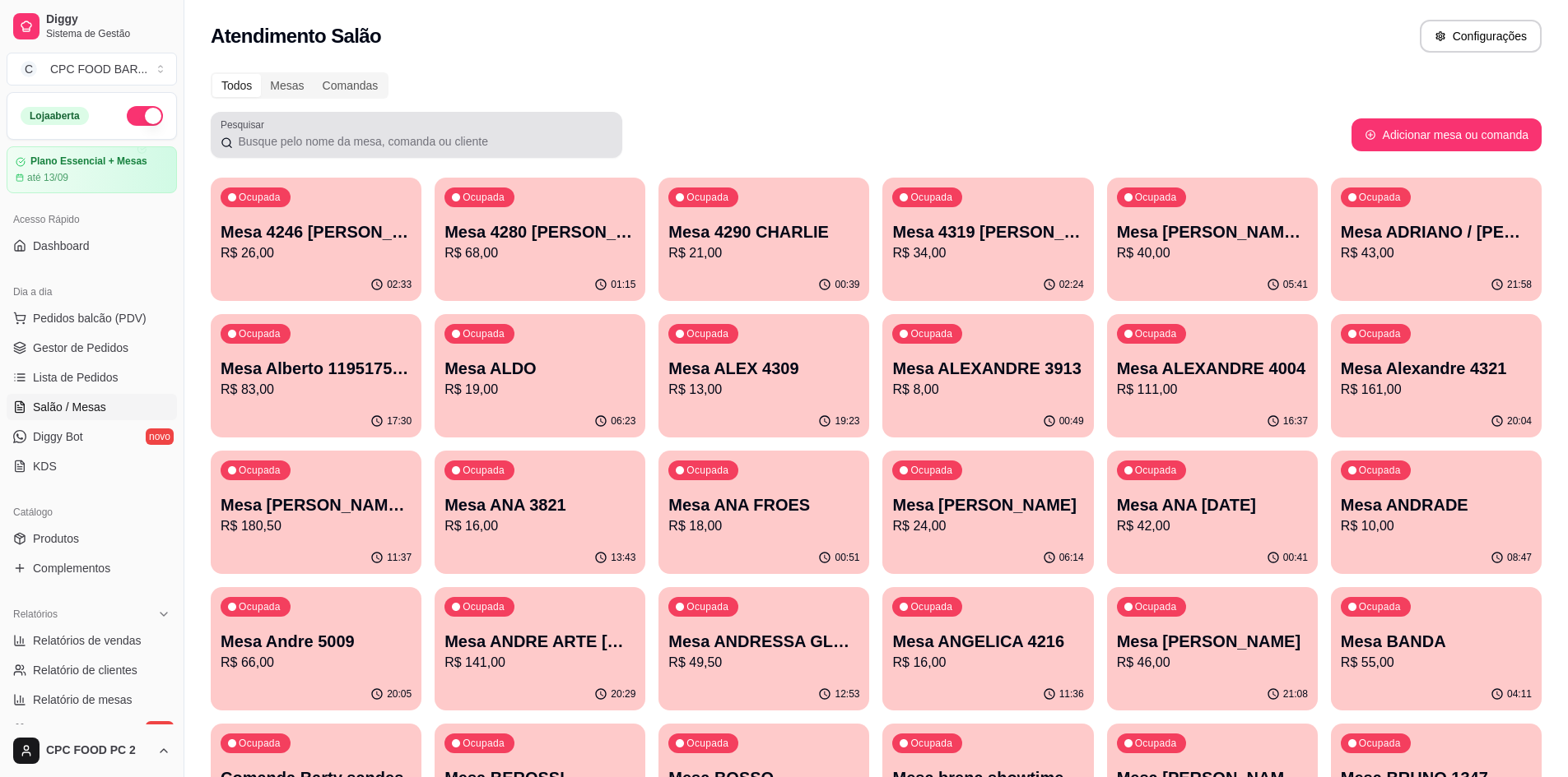
click at [263, 133] on div at bounding box center [416, 135] width 392 height 33
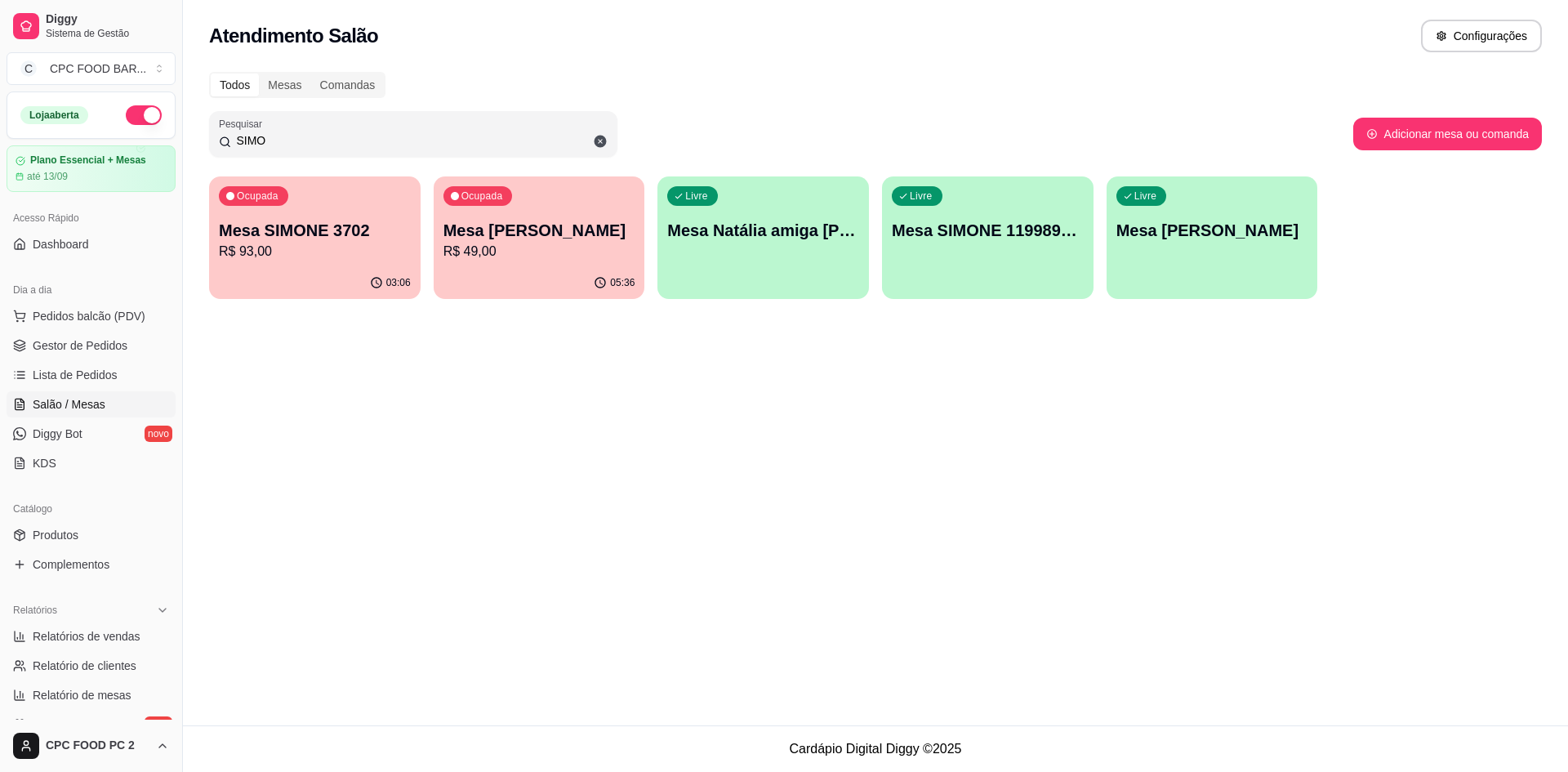
type input "SIMO"
click at [347, 261] on p "R$ 93,00" at bounding box center [315, 251] width 186 height 19
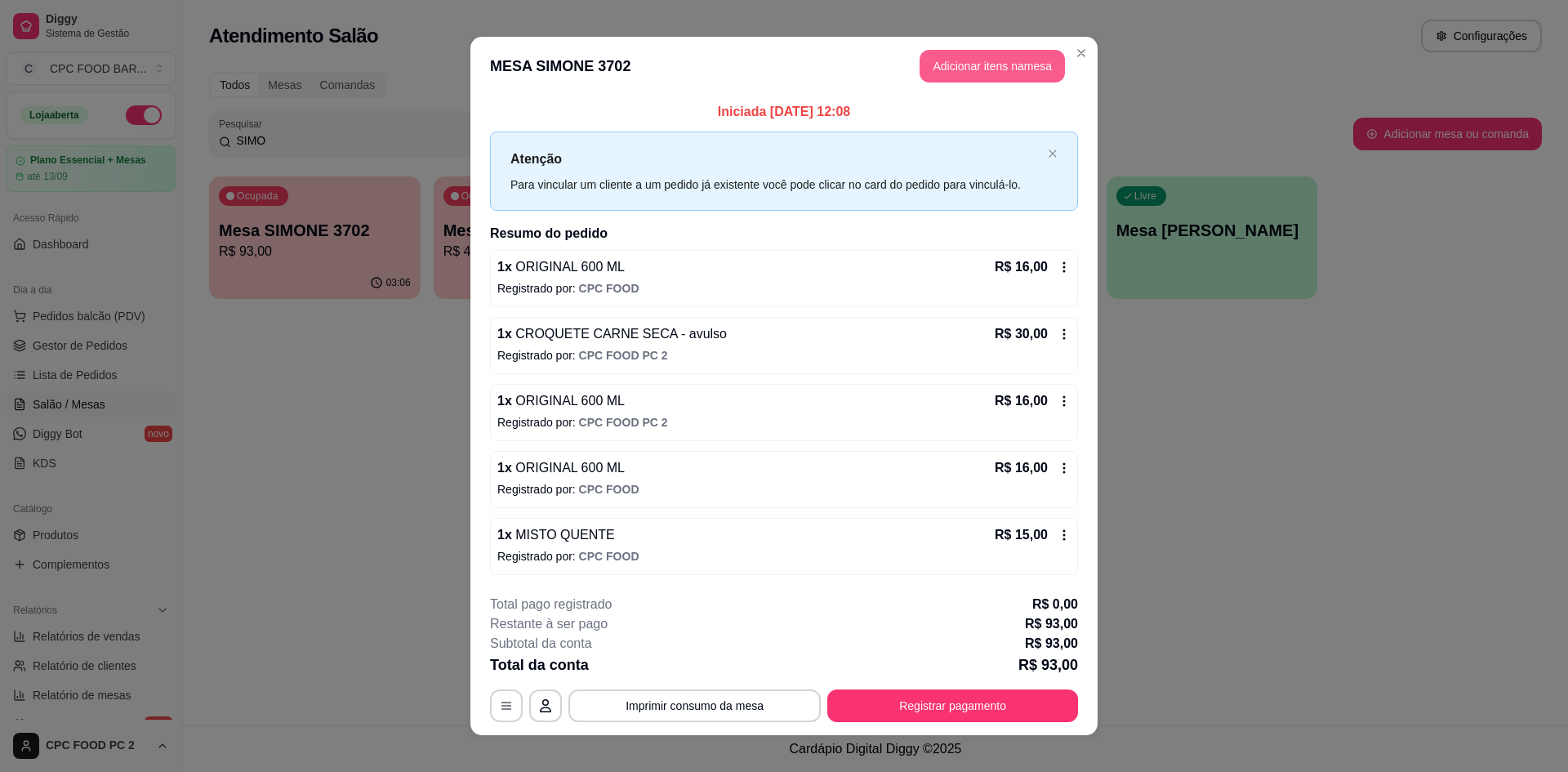
click at [1012, 54] on button "Adicionar itens na mesa" at bounding box center [992, 66] width 145 height 32
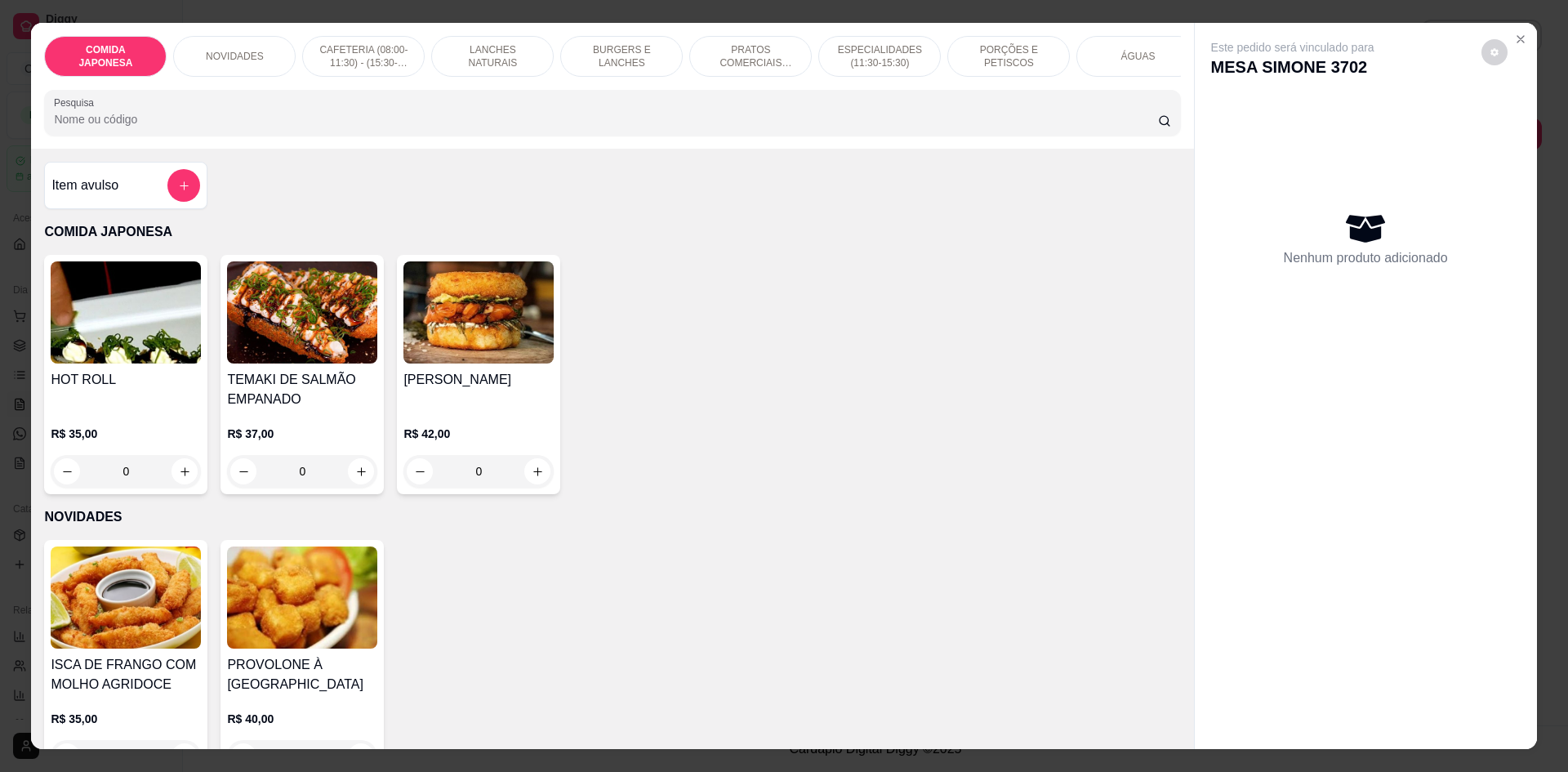
click at [416, 127] on input "Pesquisa" at bounding box center [605, 118] width 1104 height 16
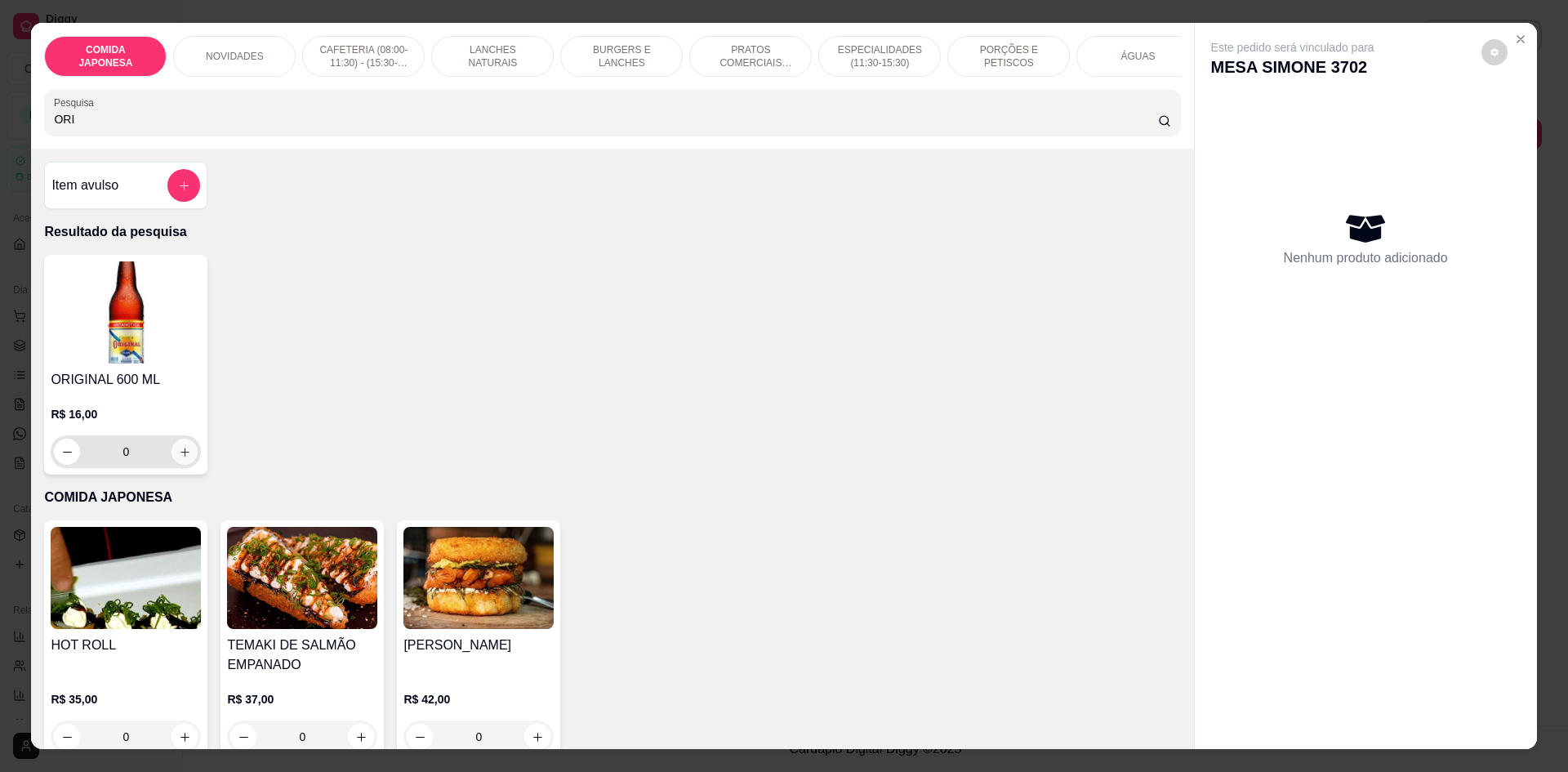
type input "ORI"
click at [179, 459] on icon "increase-product-quantity" at bounding box center [184, 452] width 12 height 12
type input "1"
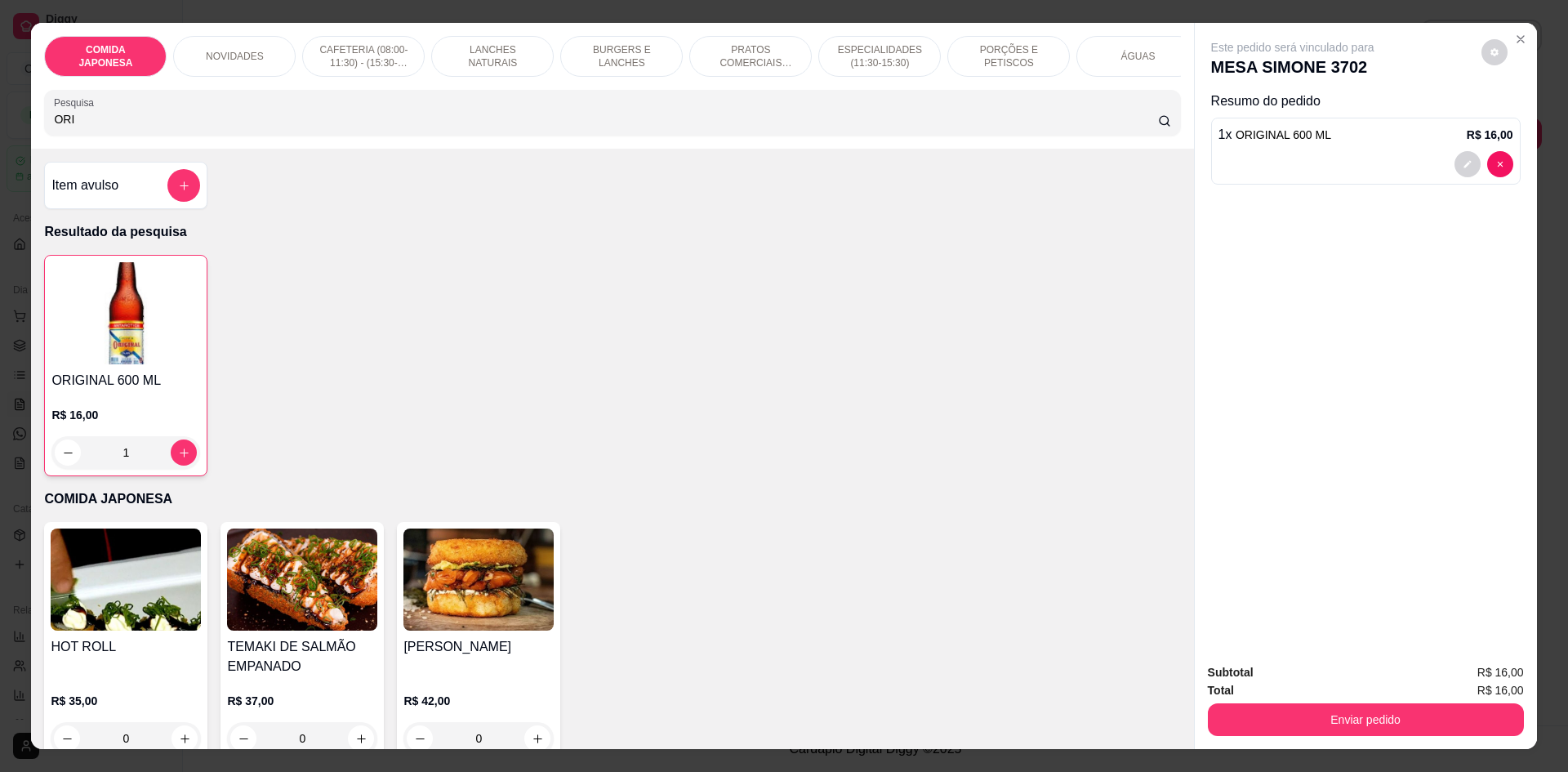
click at [81, 127] on input "ORI" at bounding box center [605, 118] width 1104 height 16
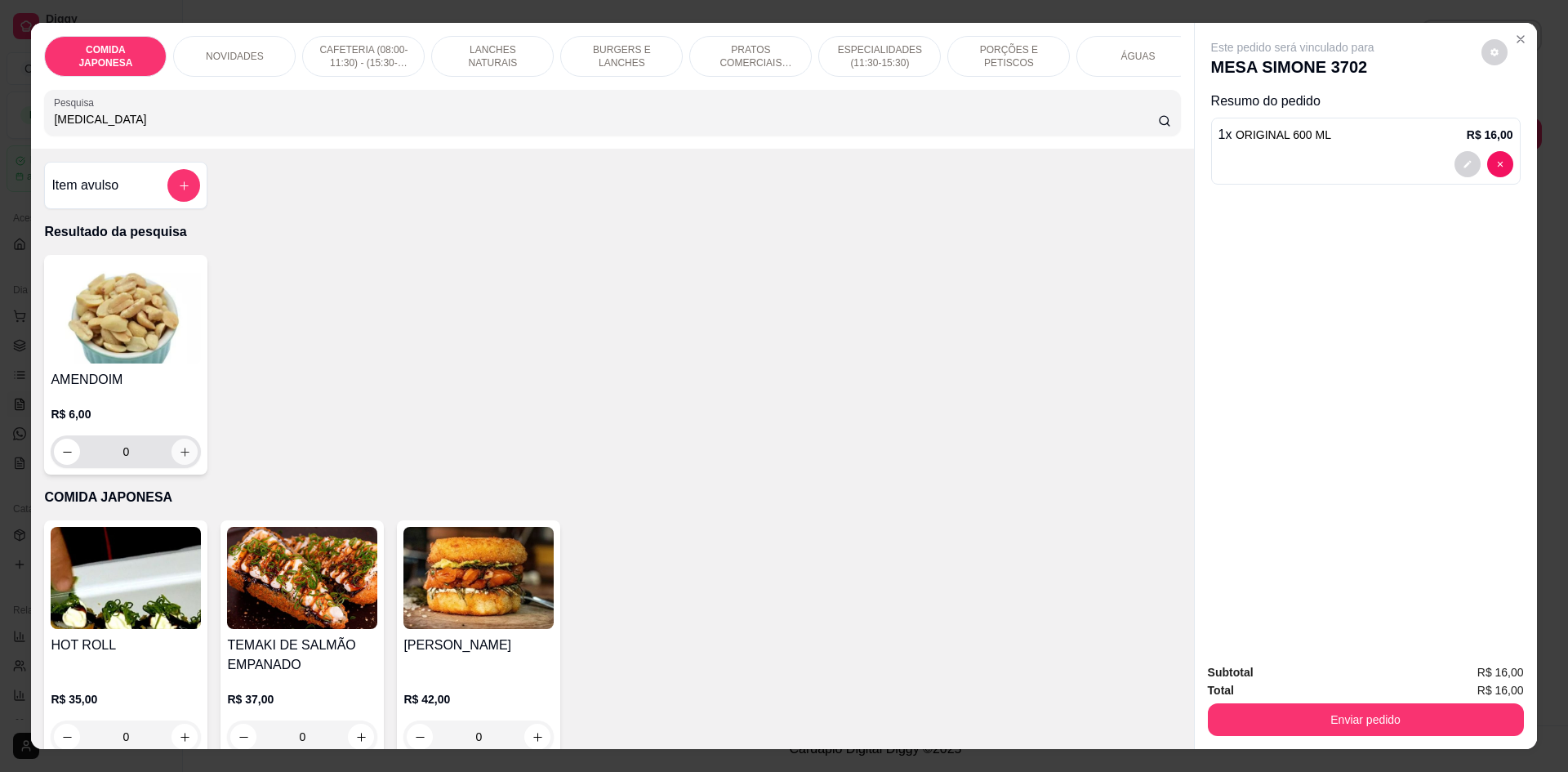
type input "[MEDICAL_DATA]"
click at [180, 456] on icon "increase-product-quantity" at bounding box center [184, 452] width 9 height 9
type input "1"
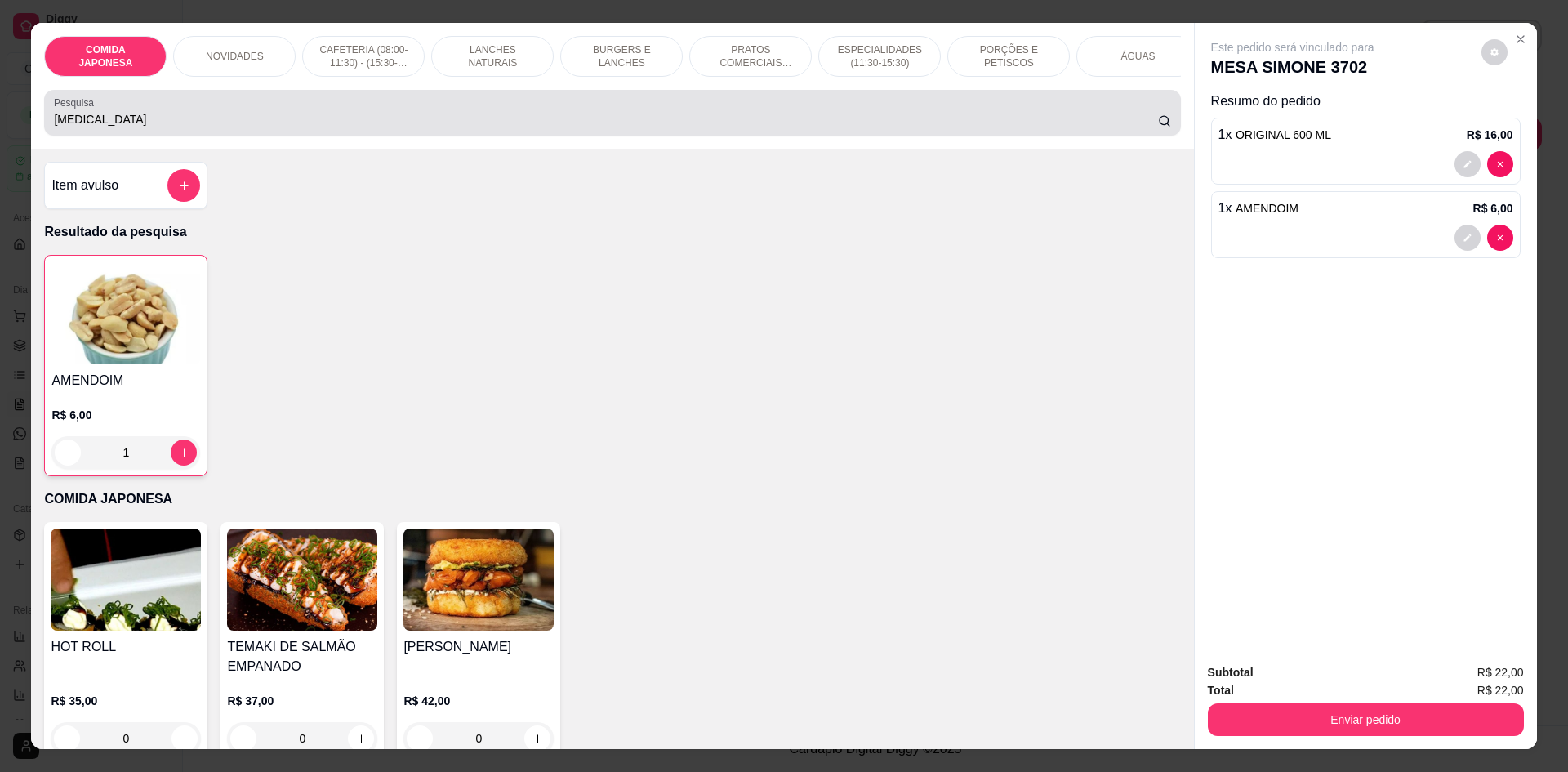
click at [83, 127] on input "[MEDICAL_DATA]" at bounding box center [605, 118] width 1104 height 16
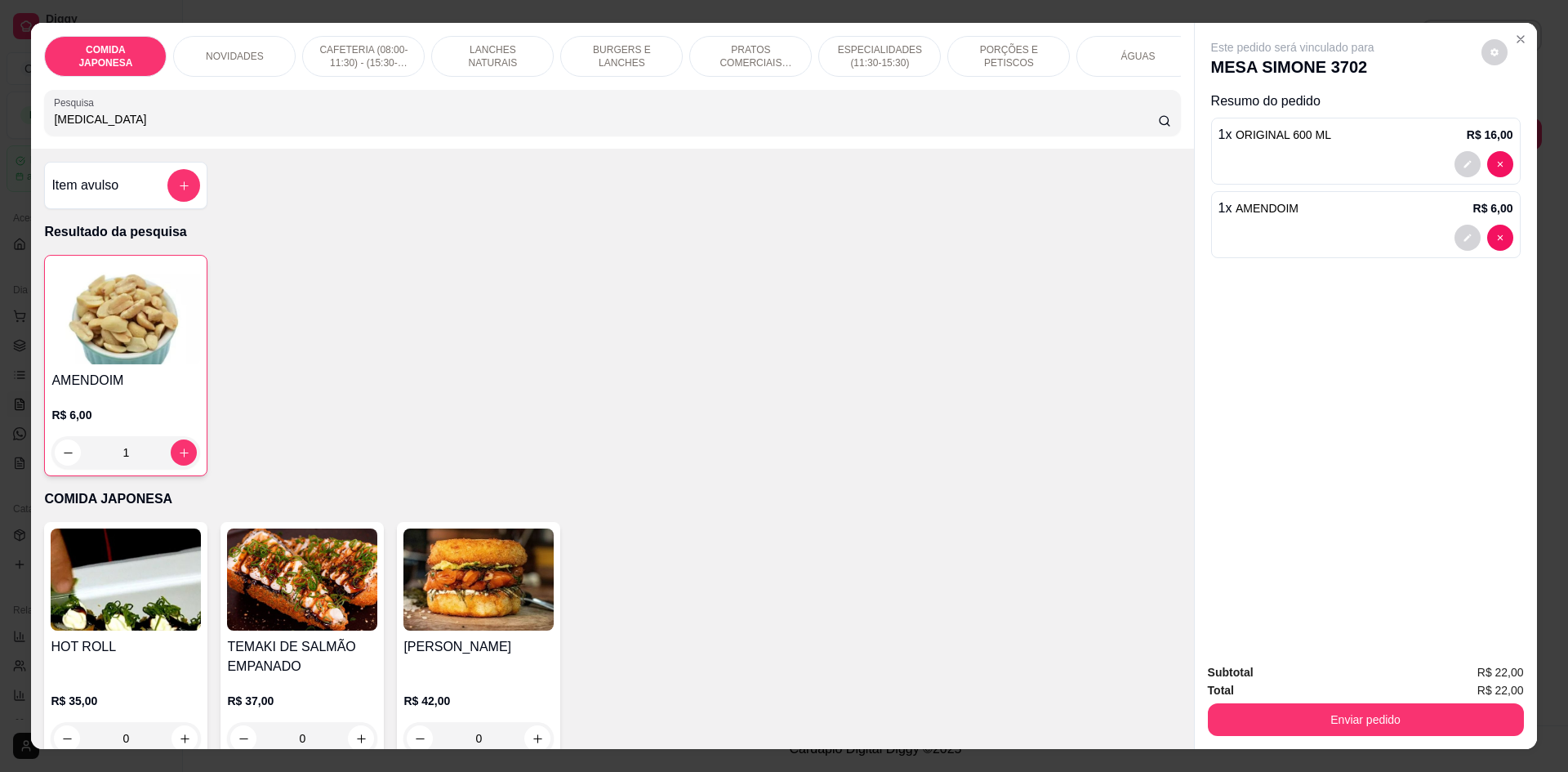
click at [83, 127] on input "[MEDICAL_DATA]" at bounding box center [605, 118] width 1104 height 16
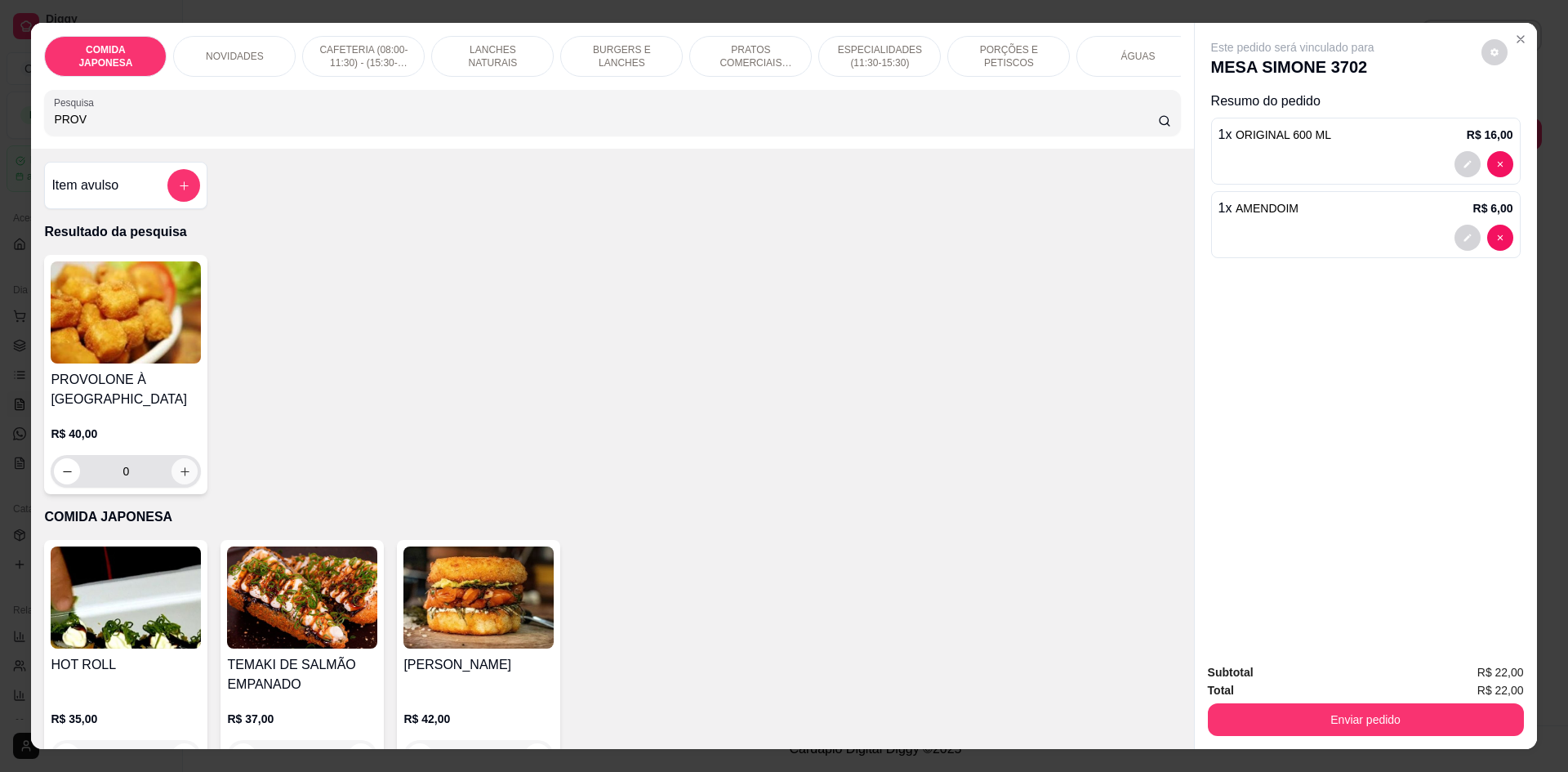
type input "PROV"
click at [181, 478] on icon "increase-product-quantity" at bounding box center [184, 472] width 12 height 12
type input "1"
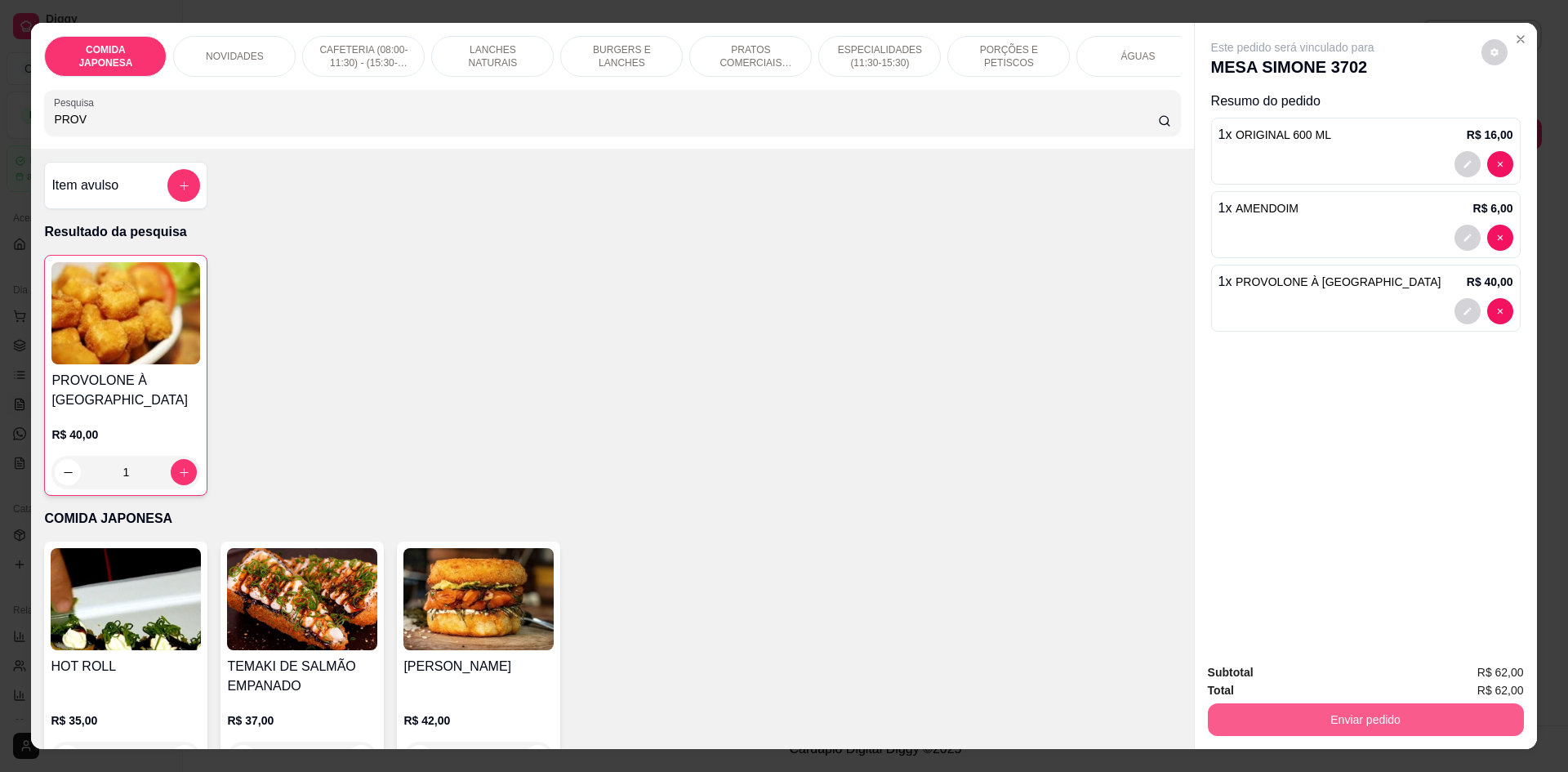
click at [1280, 726] on button "Enviar pedido" at bounding box center [1366, 719] width 316 height 32
click at [1307, 681] on button "Não registrar e enviar pedido" at bounding box center [1311, 679] width 165 height 31
